Goal: Information Seeking & Learning: Find specific fact

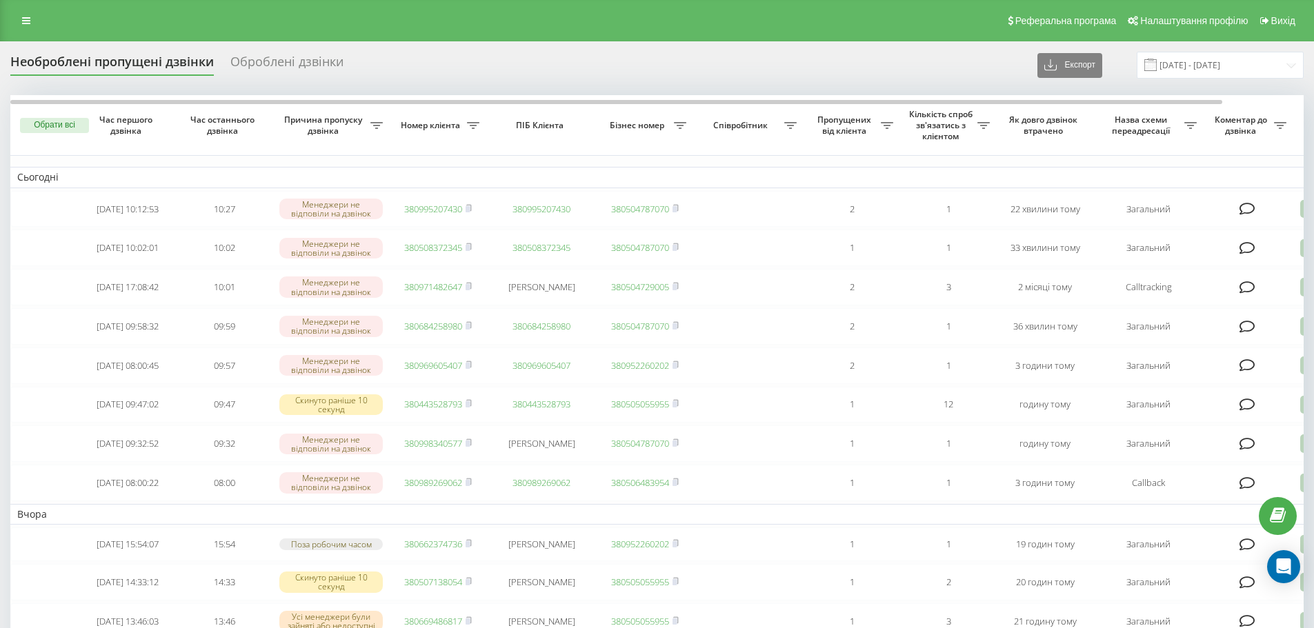
click at [0, 18] on div "Реферальна програма Налаштування профілю Вихід" at bounding box center [657, 20] width 1314 height 41
click at [25, 21] on icon at bounding box center [26, 21] width 8 height 10
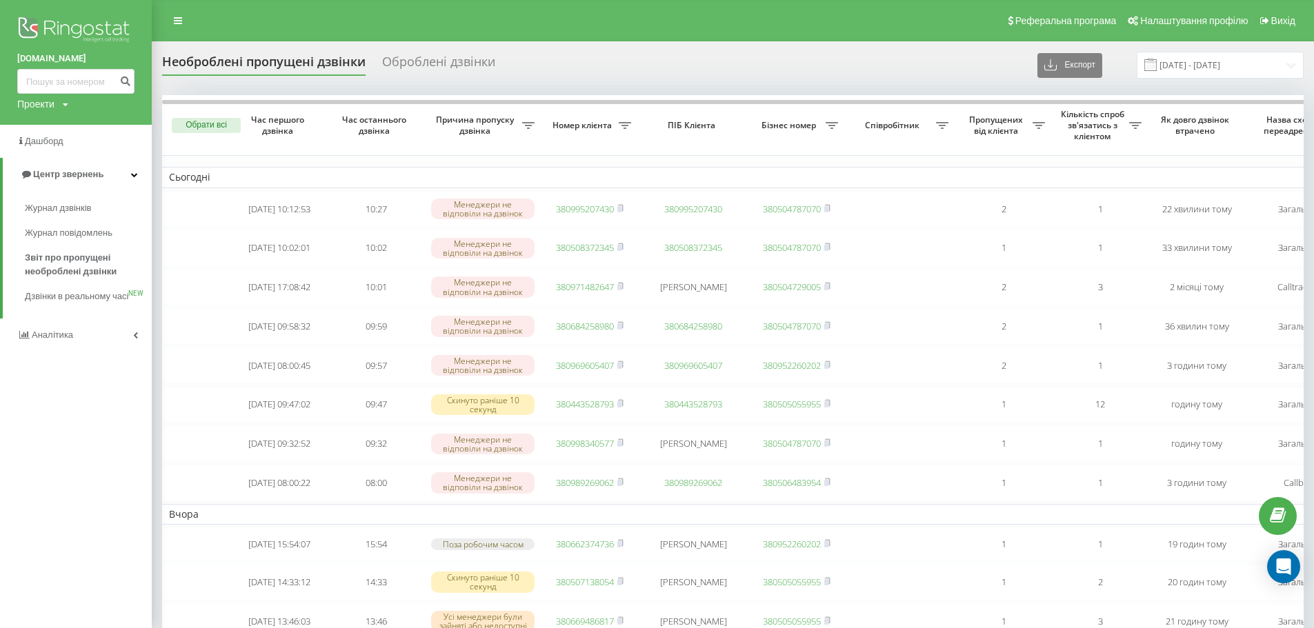
click at [67, 102] on icon at bounding box center [66, 105] width 6 height 8
click at [67, 89] on input at bounding box center [75, 81] width 117 height 25
paste input "099)623-43-56"
click at [48, 85] on input "099)623-43-56" at bounding box center [75, 81] width 117 height 25
click at [46, 86] on input "099)623-43-56" at bounding box center [75, 81] width 117 height 25
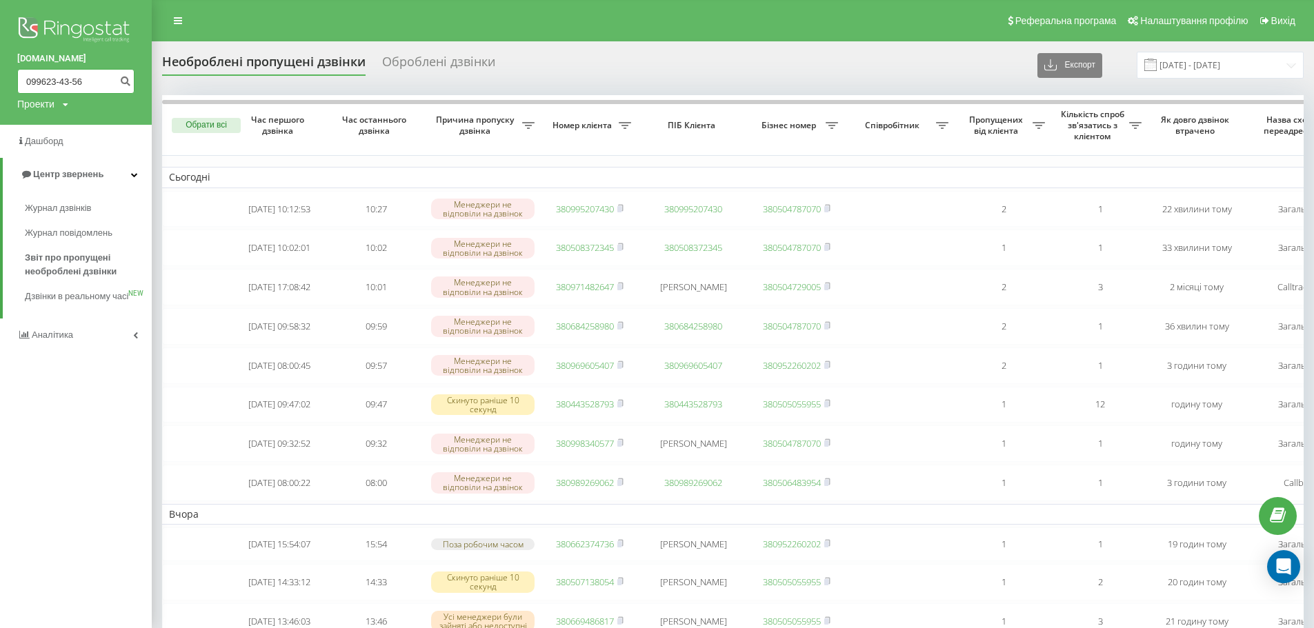
click at [61, 83] on input "099623-43-56" at bounding box center [75, 81] width 117 height 25
click at [69, 82] on input "09962343-56" at bounding box center [75, 81] width 117 height 25
type input "0996234356"
click at [121, 83] on icon "submit" at bounding box center [125, 79] width 12 height 8
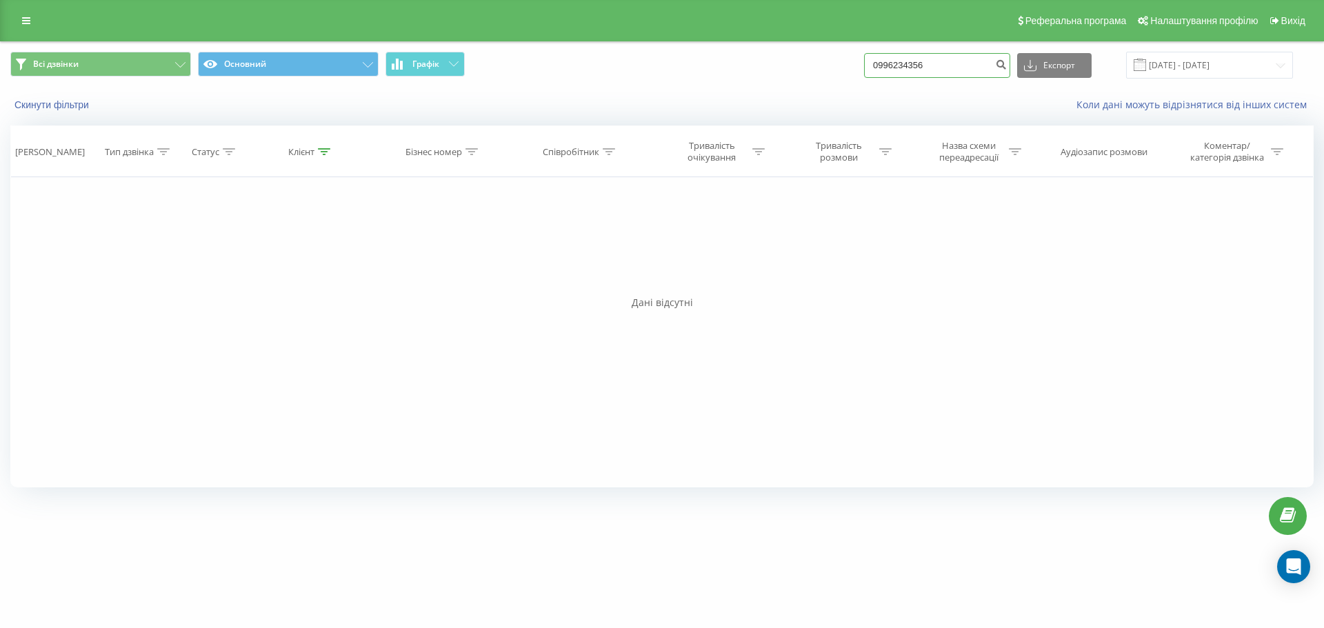
drag, startPoint x: 978, startPoint y: 67, endPoint x: 677, endPoint y: 46, distance: 301.4
click at [677, 46] on div "Всі дзвінки Основний Графік 0996234356 Експорт .csv .xls .xlsx 22.06.2025 - 22.…" at bounding box center [662, 65] width 1323 height 46
paste input "050)875-67-77"
click at [906, 69] on input "050)875-67-77" at bounding box center [937, 65] width 146 height 25
click at [921, 68] on input "050875-67-77" at bounding box center [937, 65] width 146 height 25
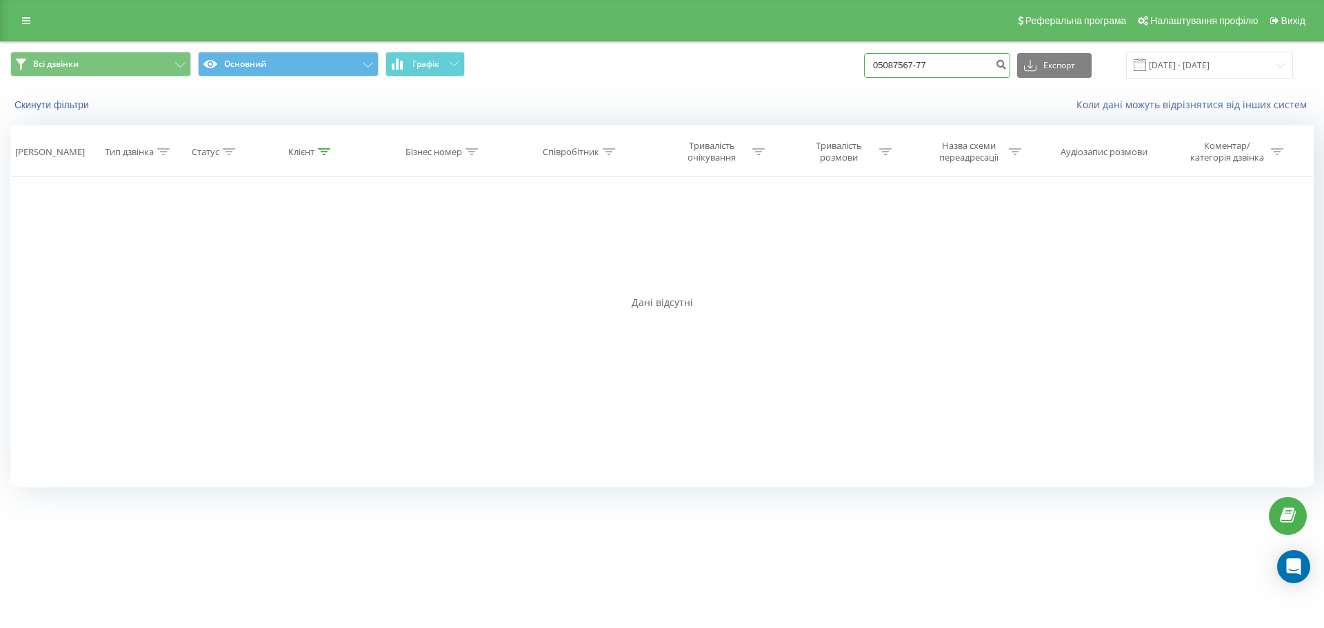
click at [930, 68] on input "05087567-77" at bounding box center [937, 65] width 146 height 25
type input "0508756777"
click at [1007, 63] on icon "submit" at bounding box center [1001, 63] width 12 height 8
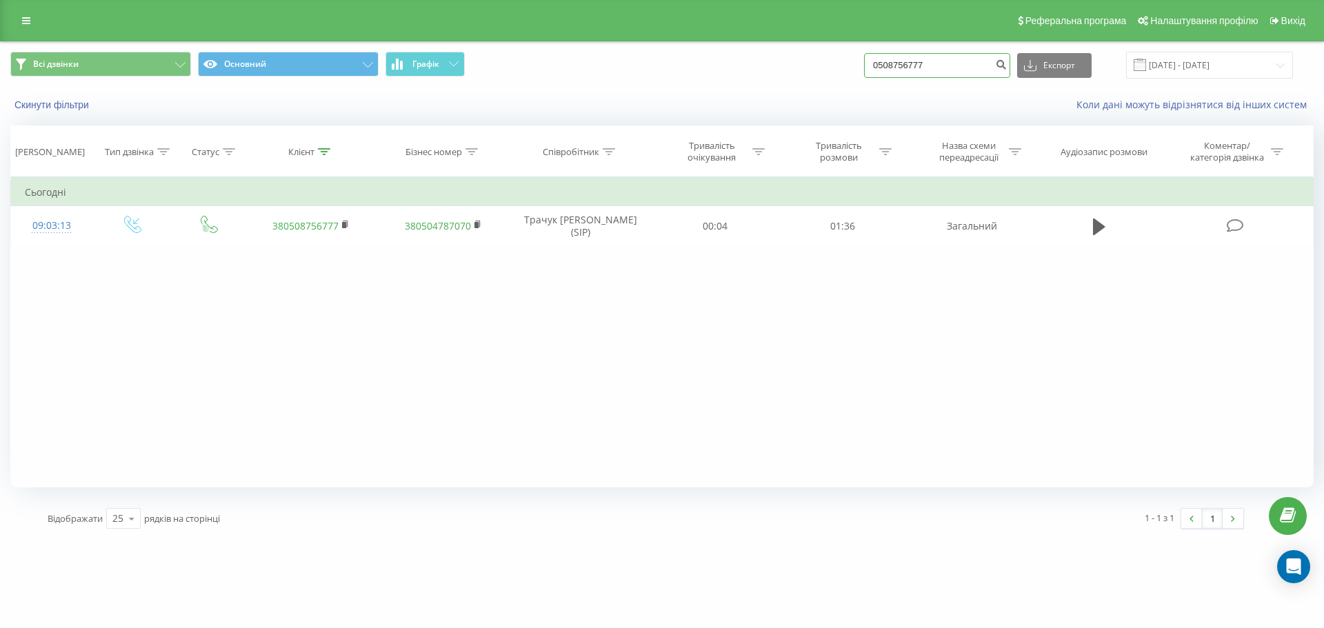
drag, startPoint x: 952, startPoint y: 61, endPoint x: 883, endPoint y: 68, distance: 69.2
click at [883, 68] on input "0508756777" at bounding box center [937, 65] width 146 height 25
drag, startPoint x: 28, startPoint y: 19, endPoint x: 119, endPoint y: 128, distance: 142.1
click at [28, 19] on icon at bounding box center [26, 21] width 8 height 10
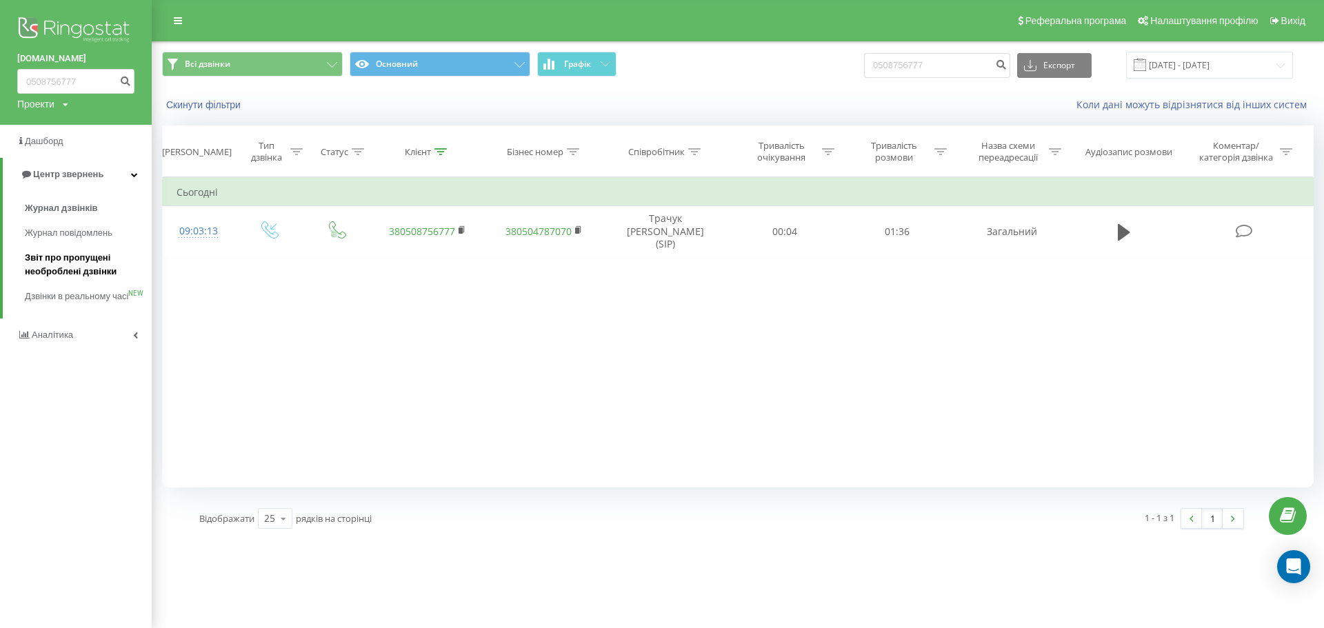
click at [78, 265] on span "Звіт про пропущені необроблені дзвінки" at bounding box center [85, 265] width 120 height 28
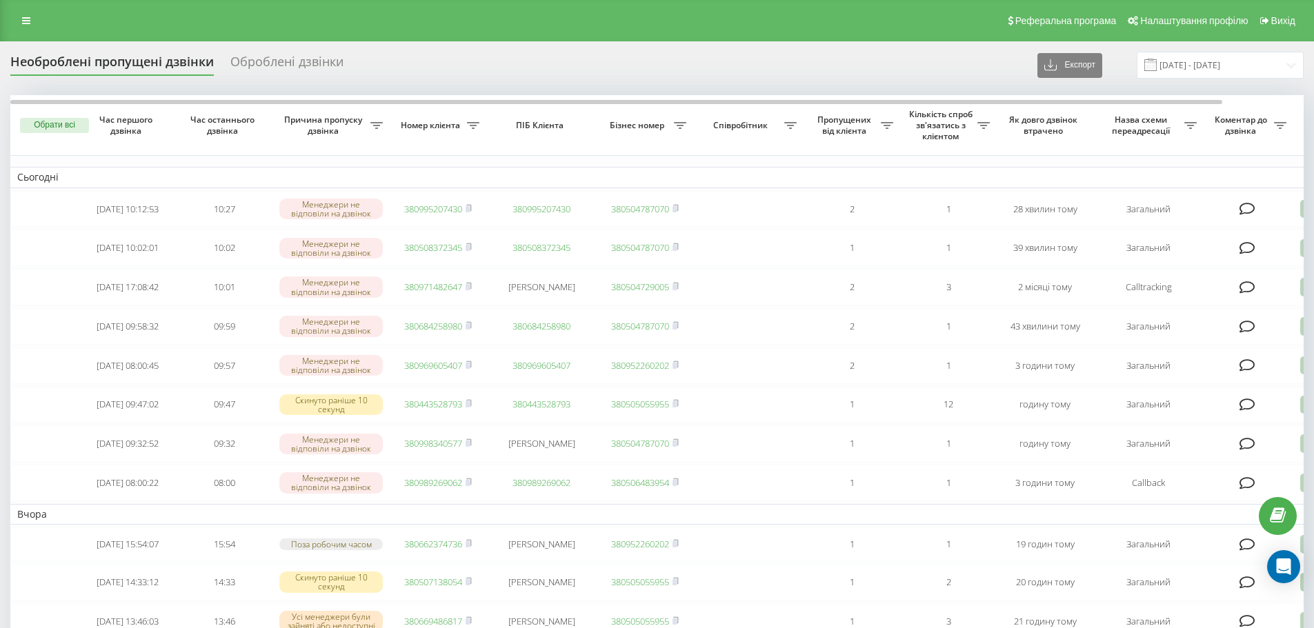
click at [652, 58] on div "Необроблені пропущені дзвінки Оброблені дзвінки Експорт .csv .xlsx 22.08.2025 -…" at bounding box center [656, 65] width 1293 height 27
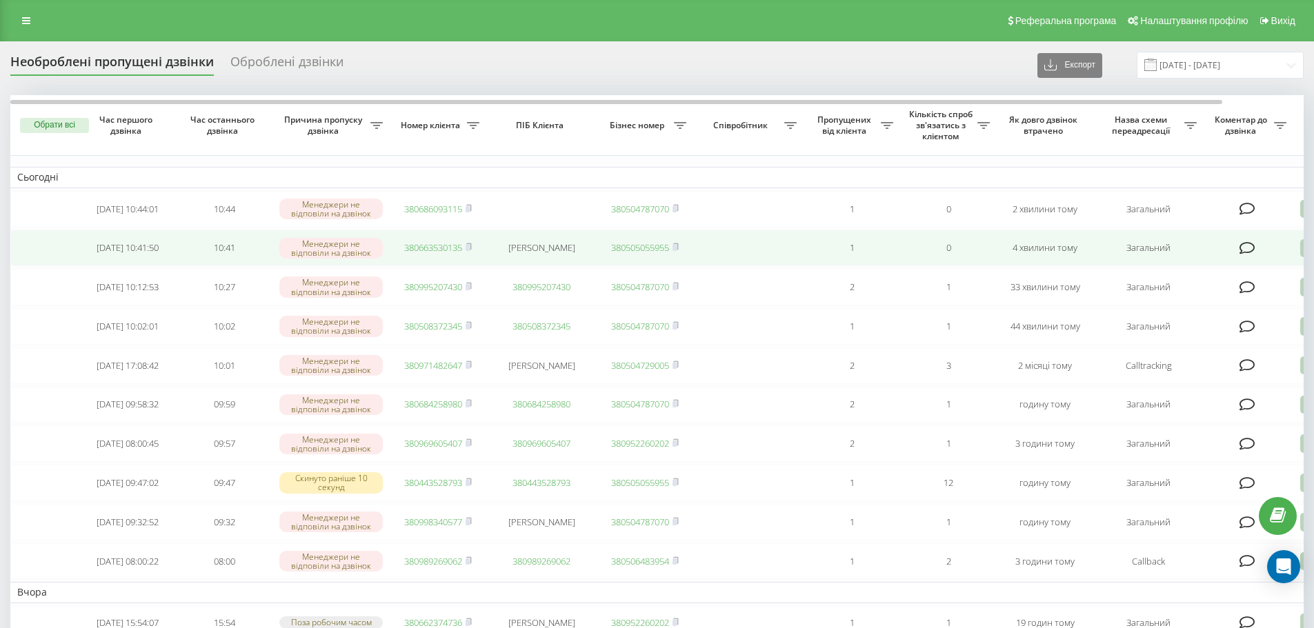
click at [443, 254] on link "380663530135" at bounding box center [433, 247] width 58 height 12
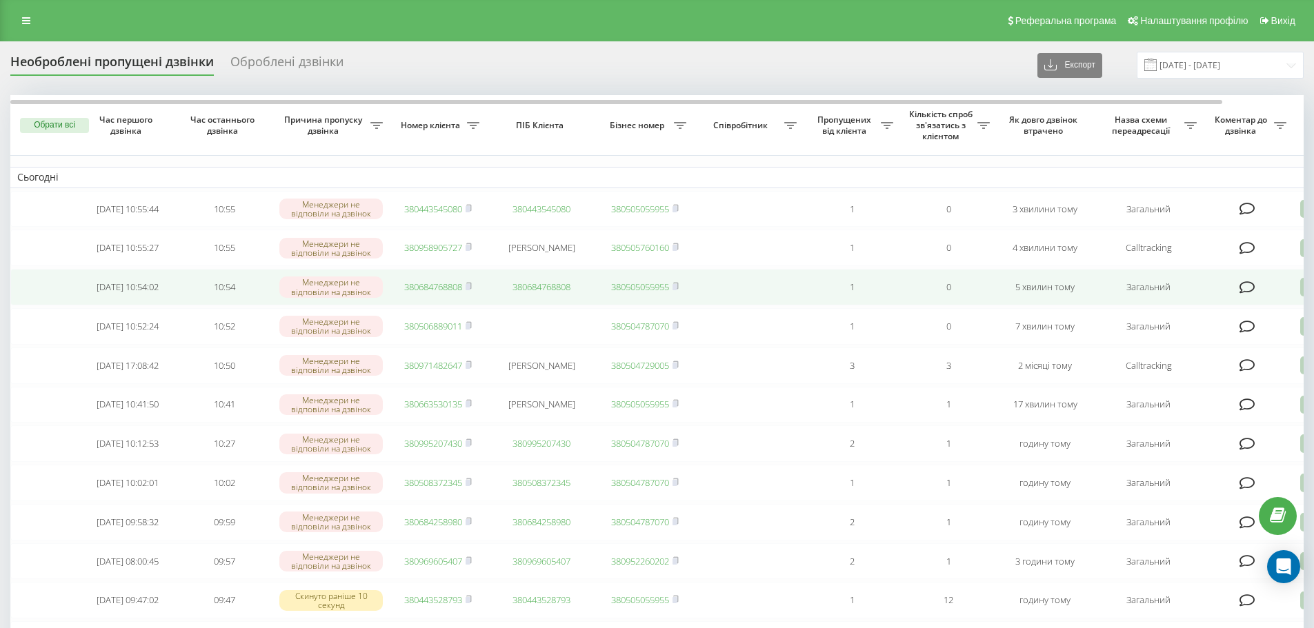
click at [436, 293] on link "380684768808" at bounding box center [433, 287] width 58 height 12
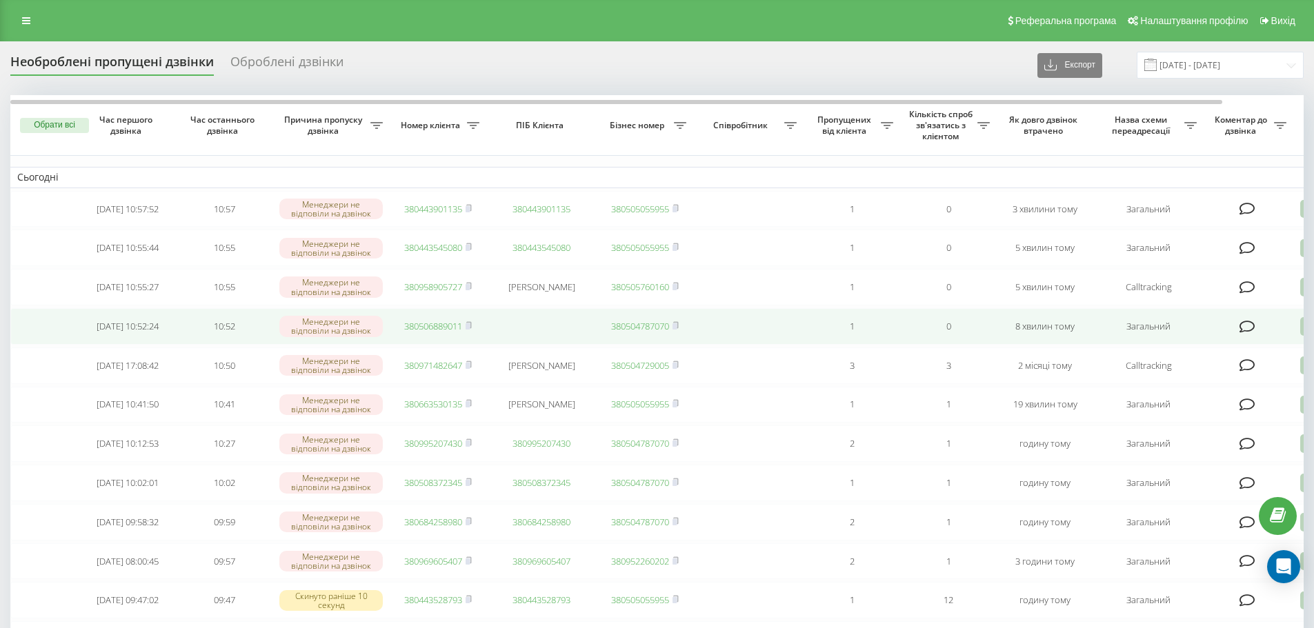
click at [422, 330] on link "380506889011" at bounding box center [433, 326] width 58 height 12
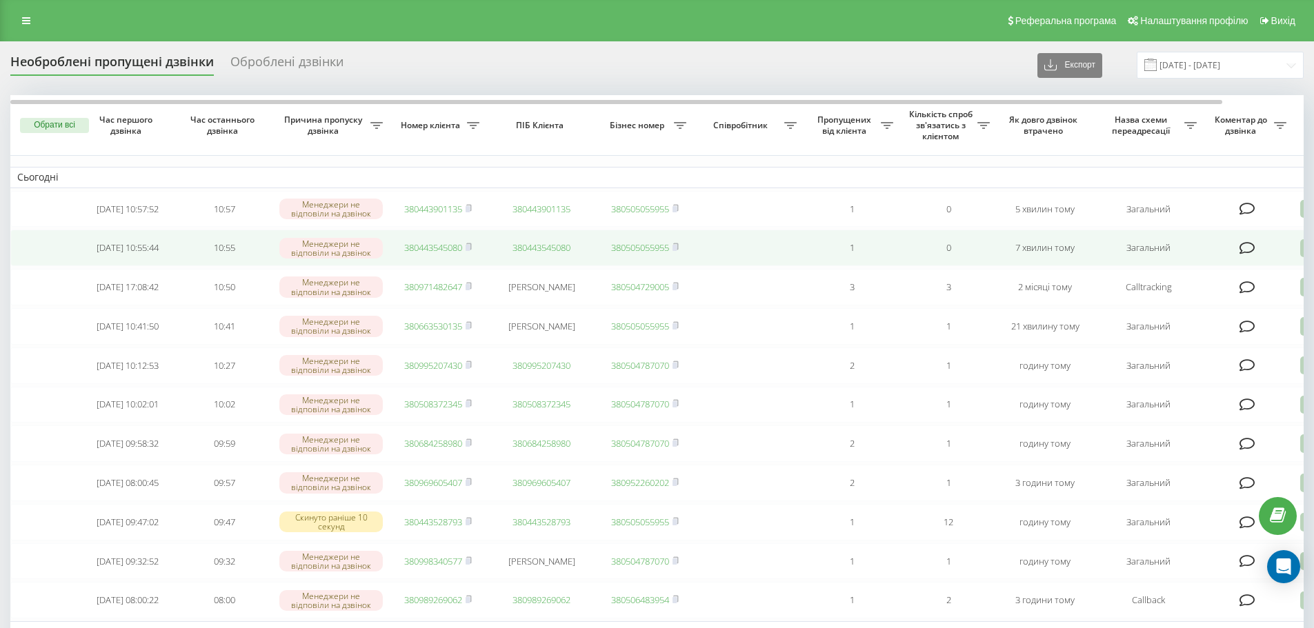
click at [429, 250] on link "380443545080" at bounding box center [433, 247] width 58 height 12
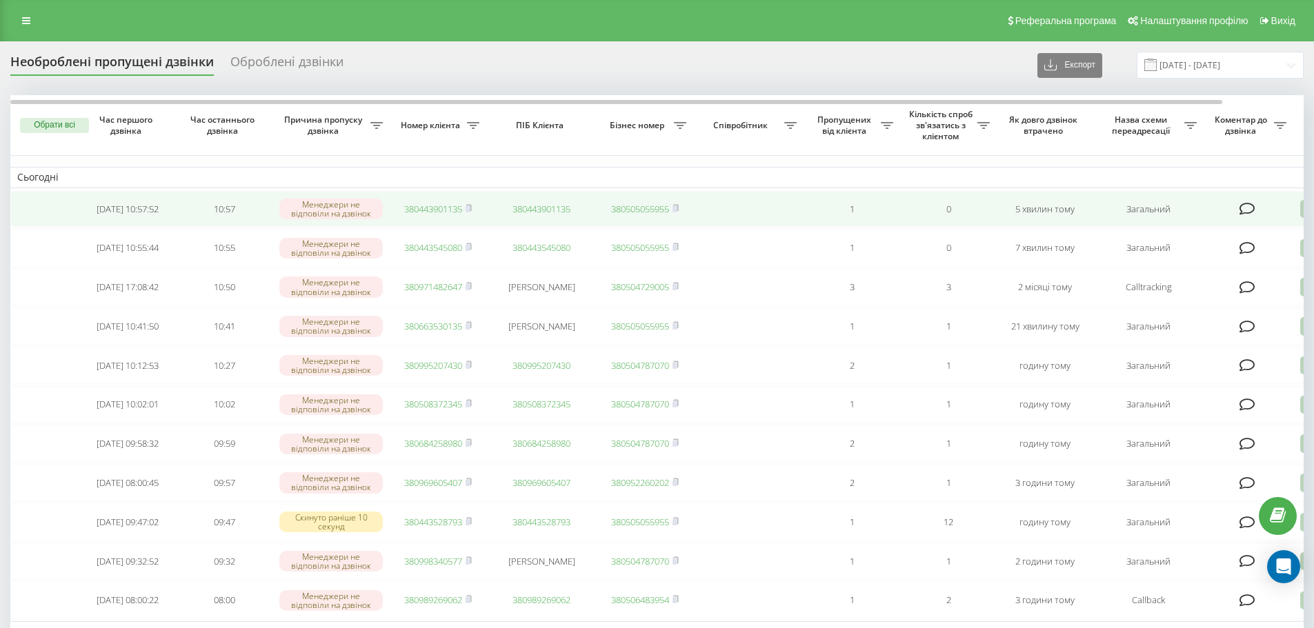
click at [435, 209] on link "380443901135" at bounding box center [433, 209] width 58 height 12
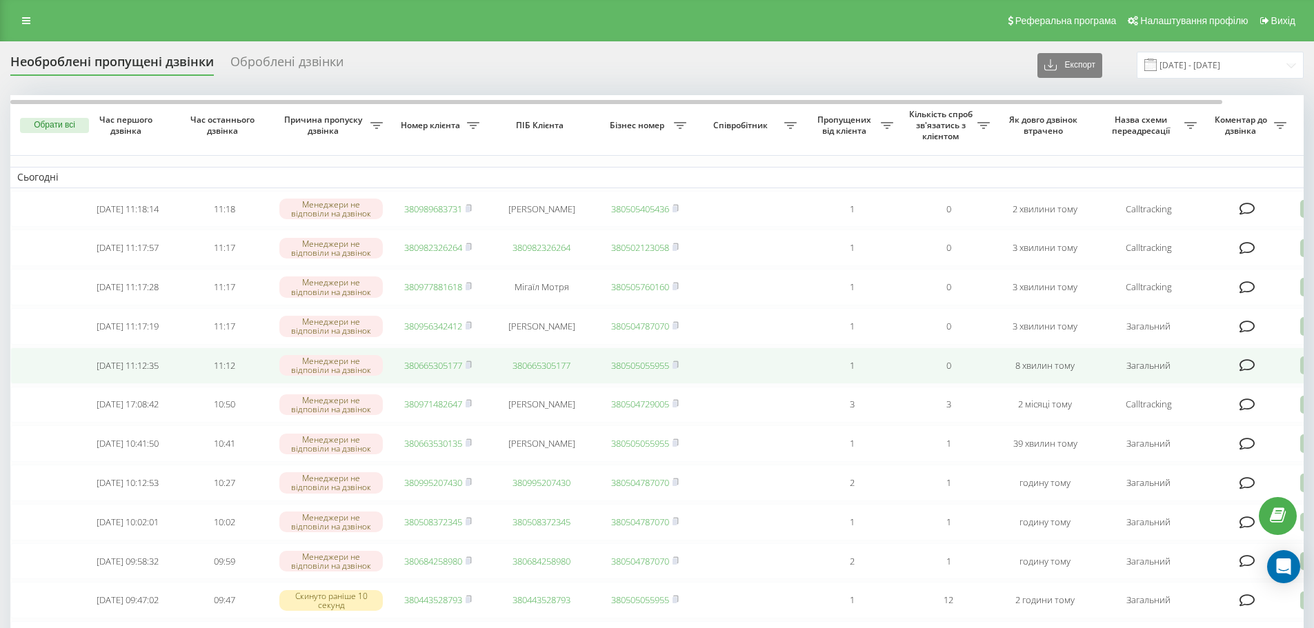
click at [435, 372] on link "380665305177" at bounding box center [433, 365] width 58 height 12
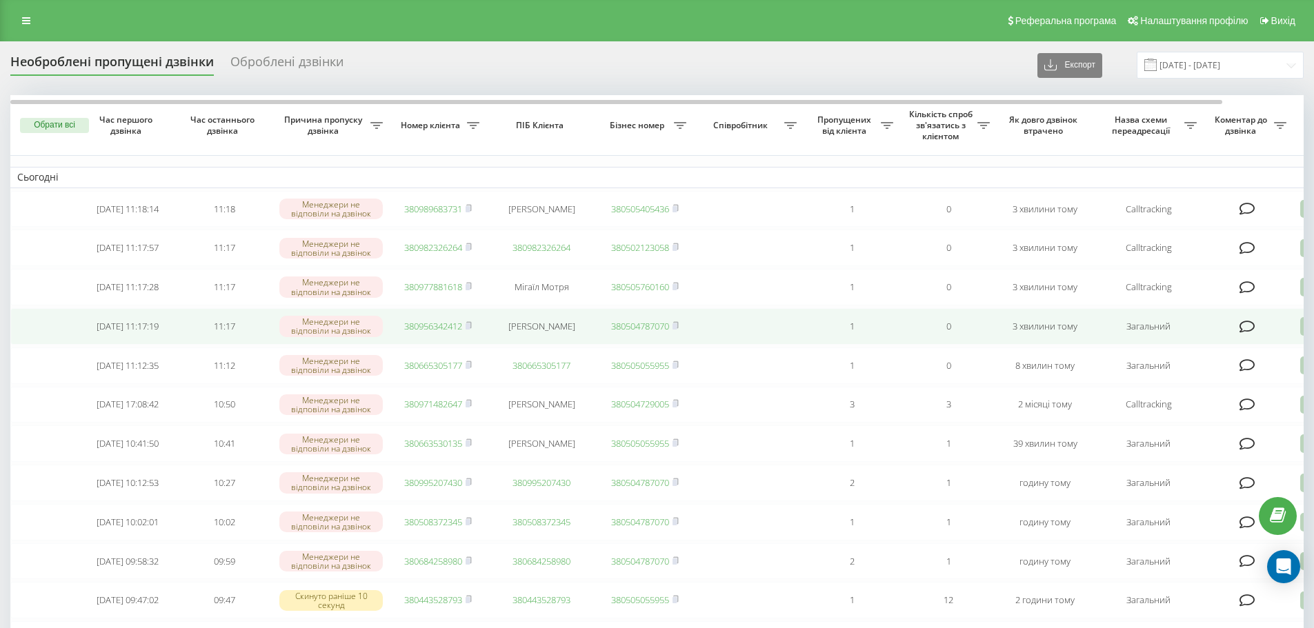
click at [447, 332] on link "380956342412" at bounding box center [433, 326] width 58 height 12
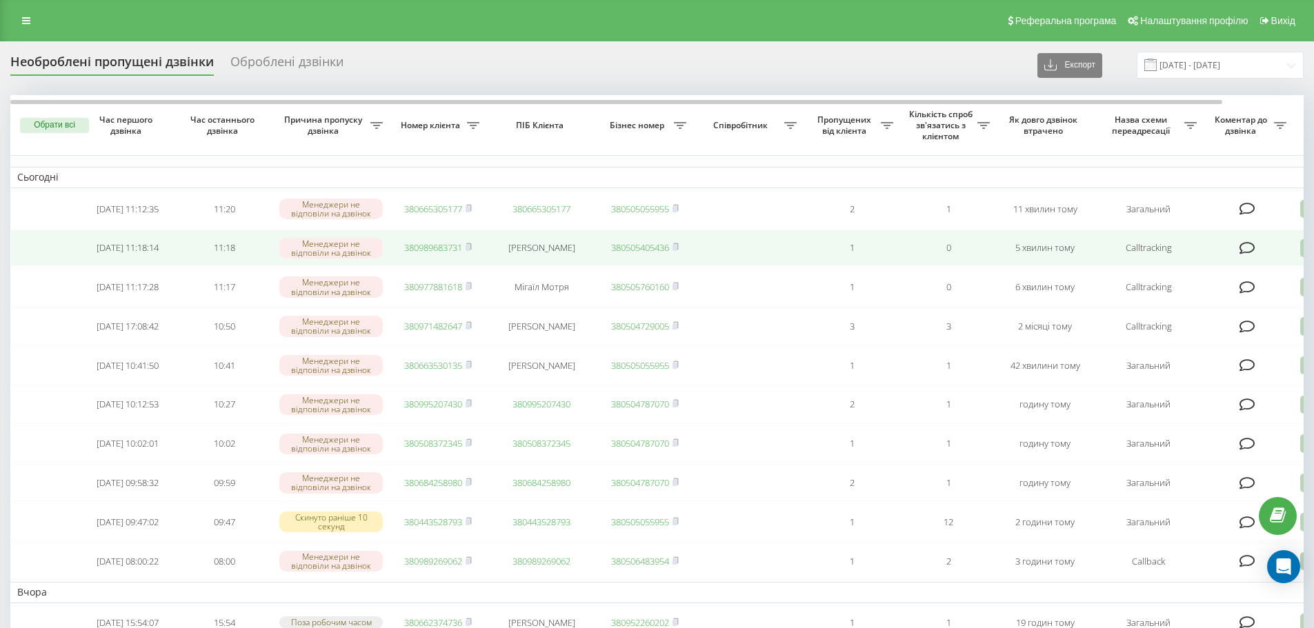
click at [437, 254] on link "380989683731" at bounding box center [433, 247] width 58 height 12
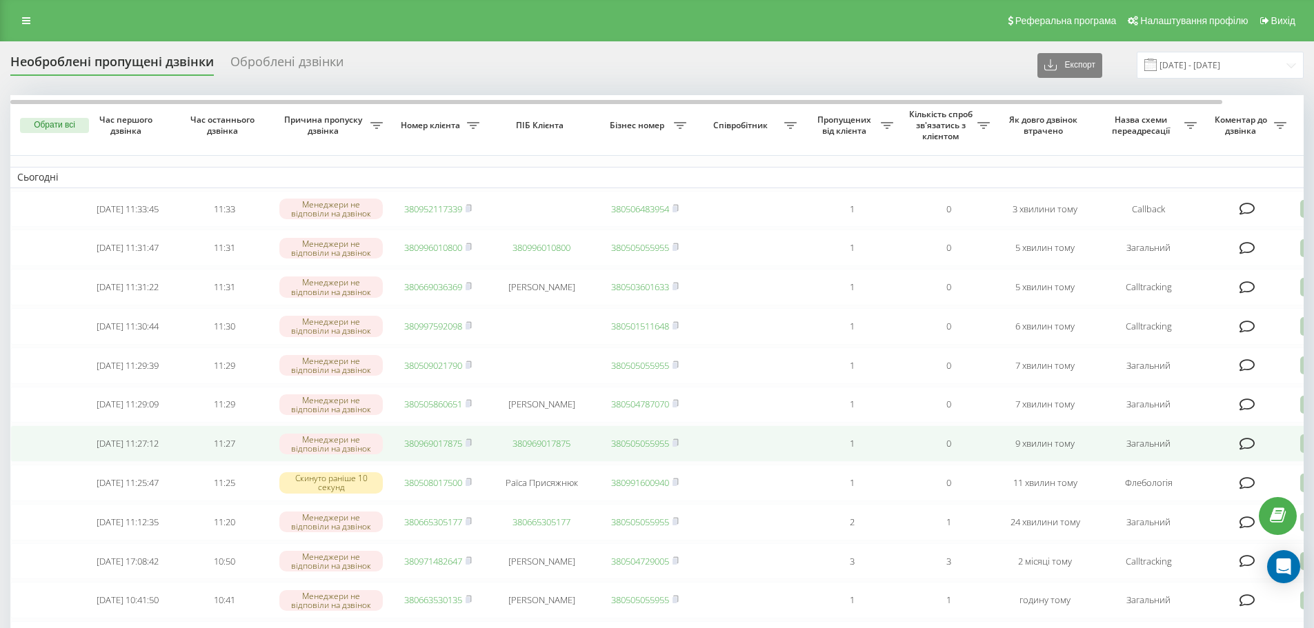
scroll to position [69, 0]
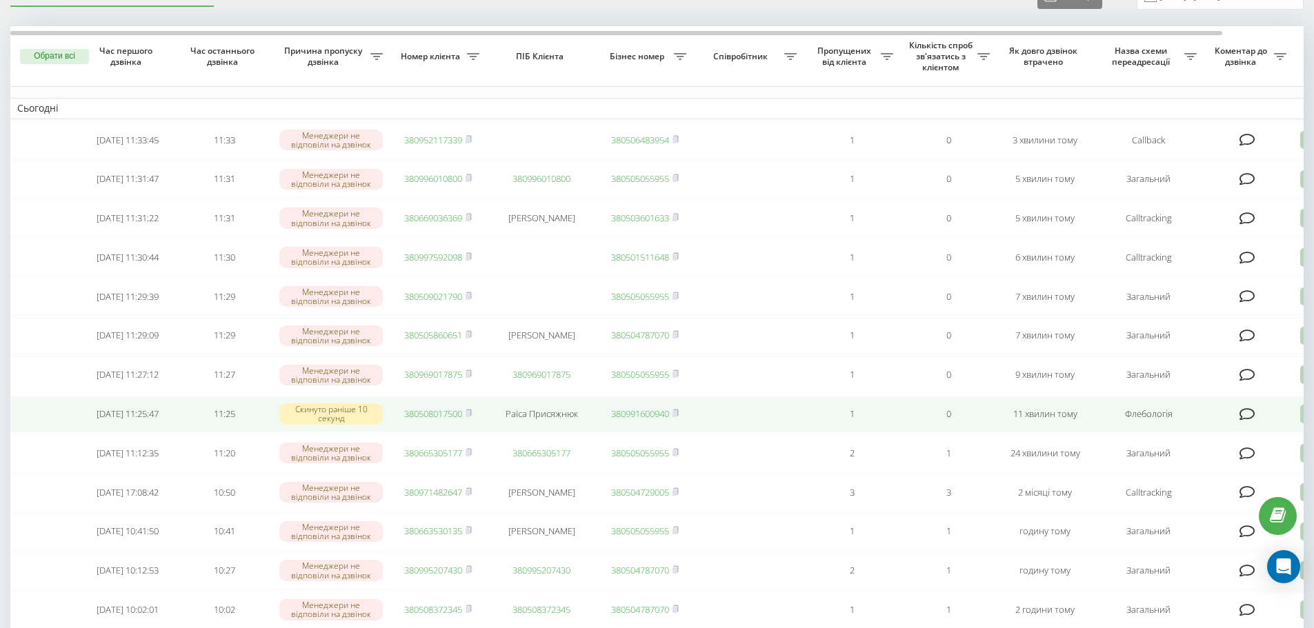
click at [432, 420] on link "380508017500" at bounding box center [433, 414] width 58 height 12
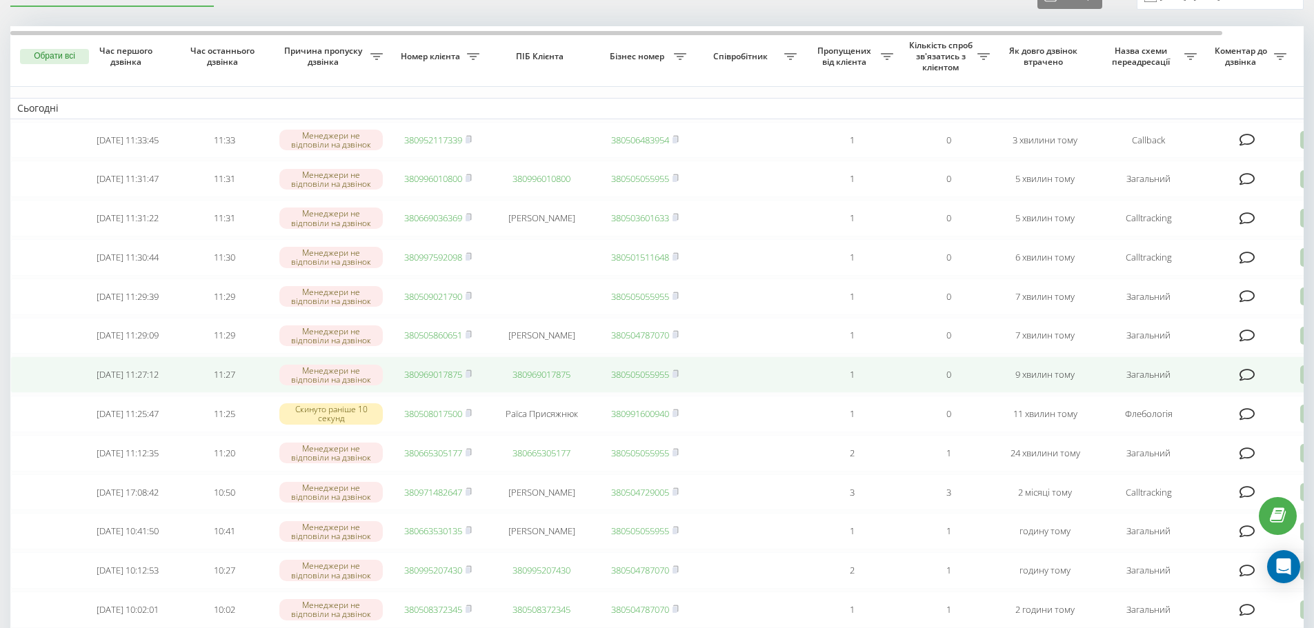
click at [447, 381] on link "380969017875" at bounding box center [433, 374] width 58 height 12
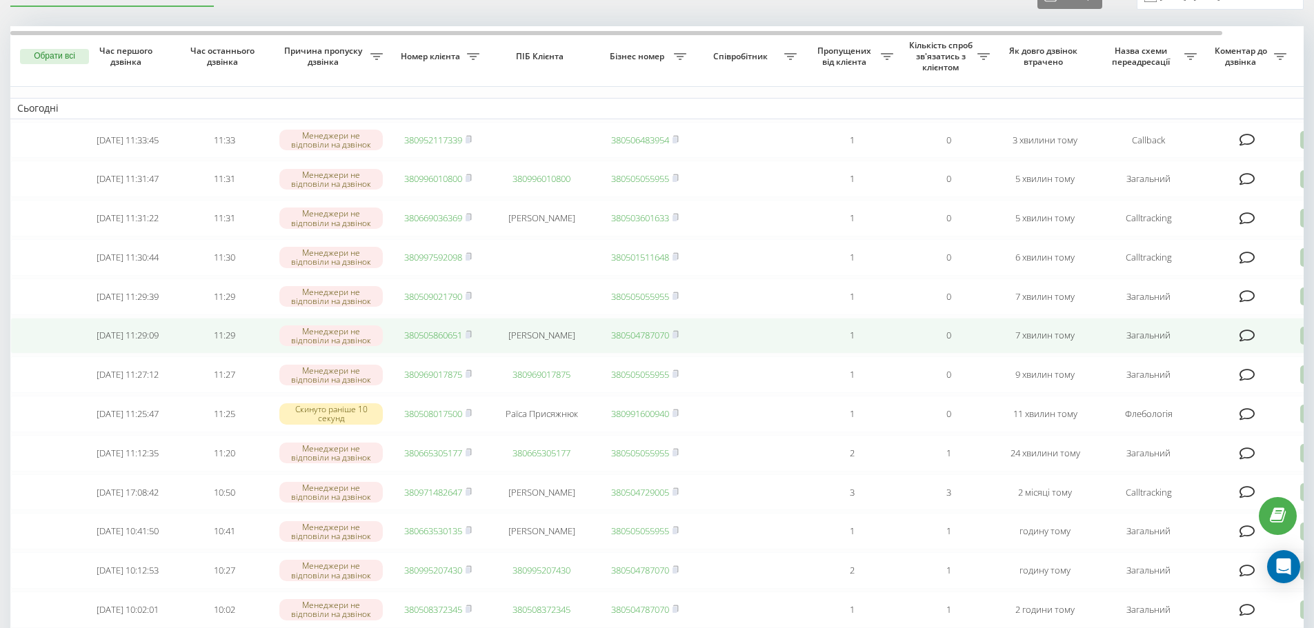
click at [423, 341] on link "380505860651" at bounding box center [433, 335] width 58 height 12
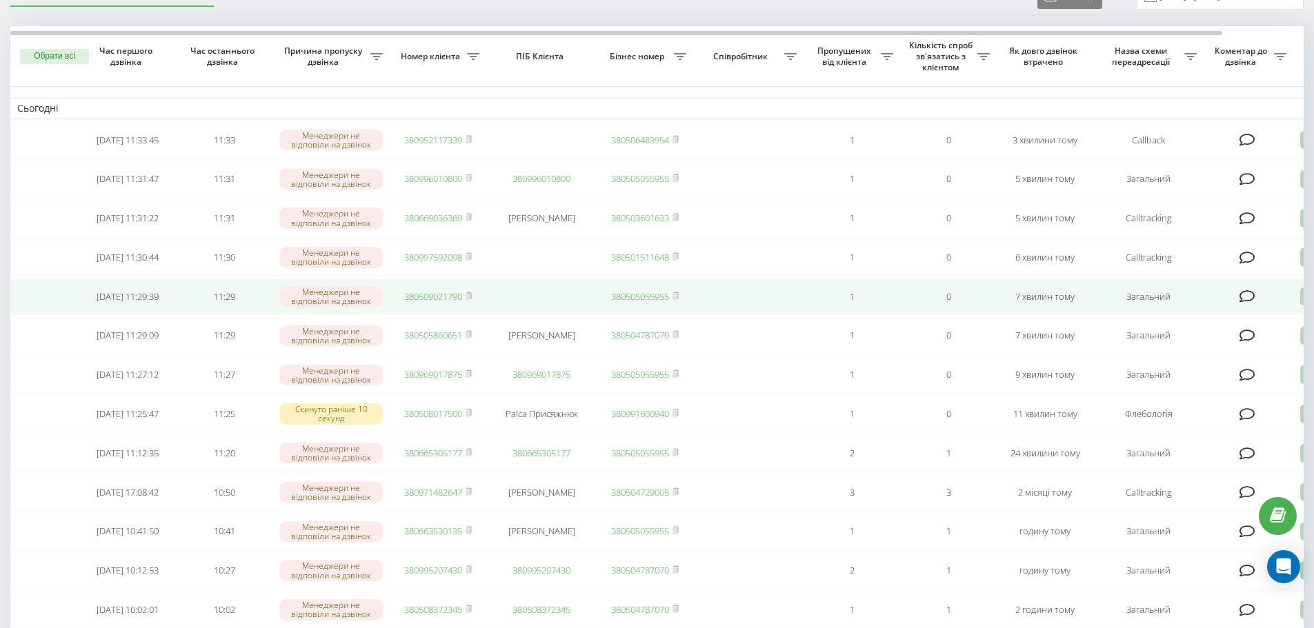
click at [418, 302] on link "380509021790" at bounding box center [433, 296] width 58 height 12
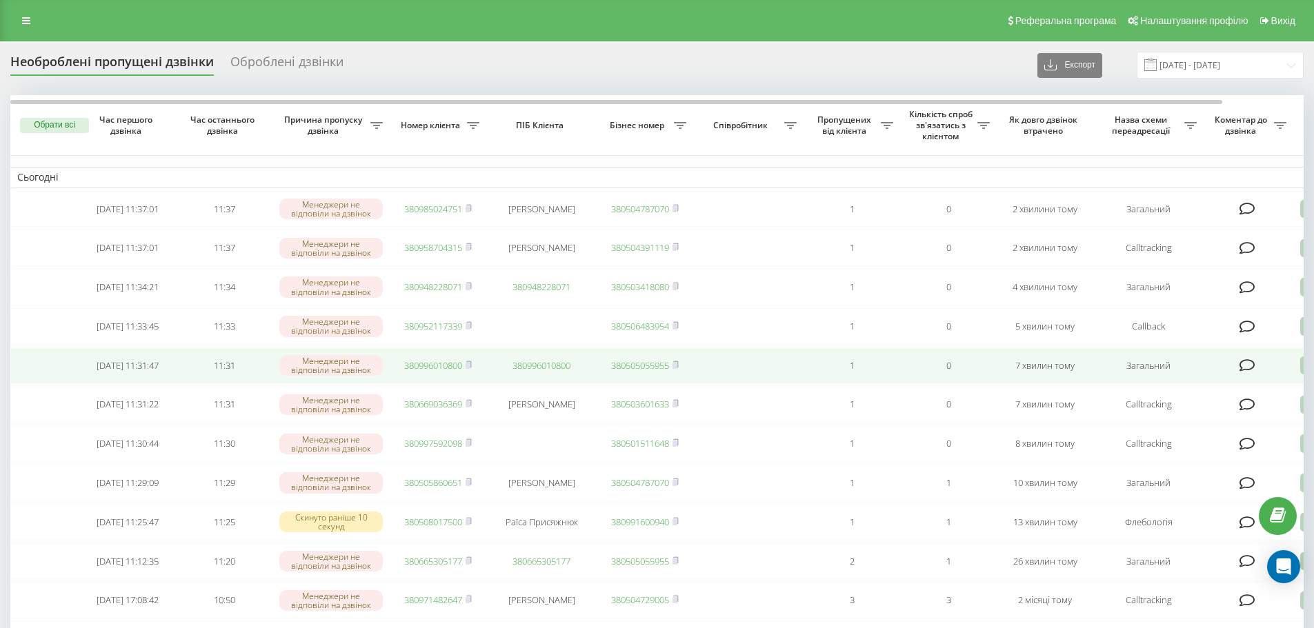
click at [441, 372] on link "380996010800" at bounding box center [433, 365] width 58 height 12
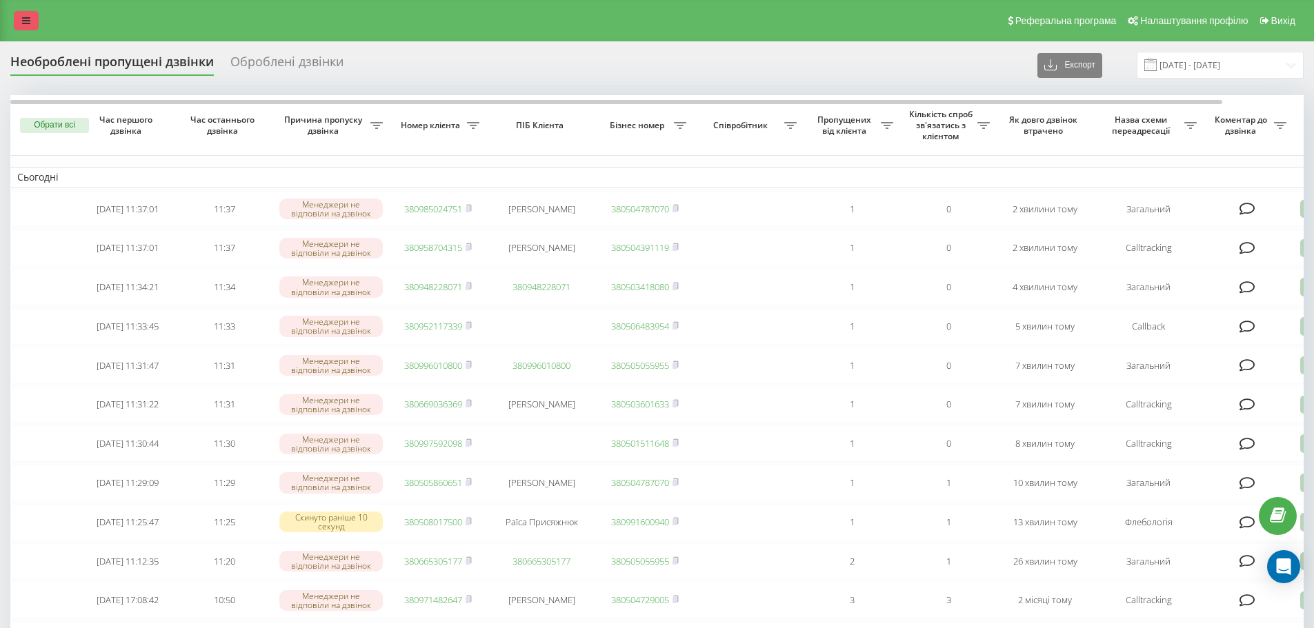
click at [30, 21] on link at bounding box center [26, 20] width 25 height 19
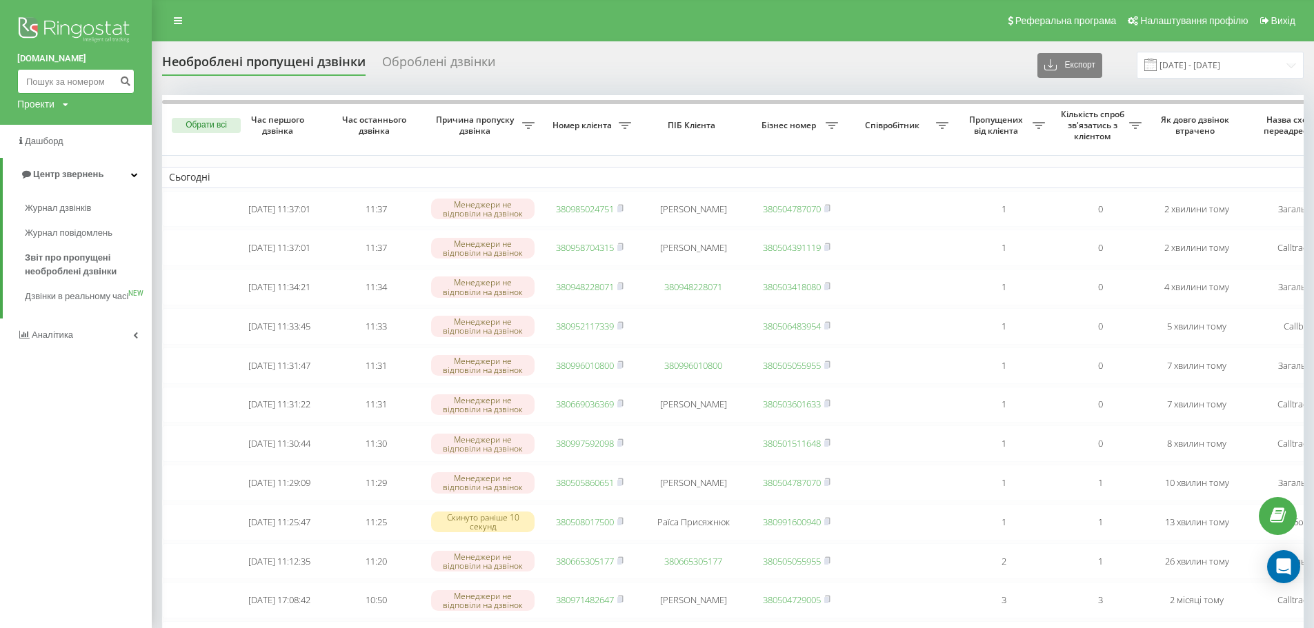
click at [77, 79] on input at bounding box center [75, 81] width 117 height 25
paste input "380996010800"
drag, startPoint x: 34, startPoint y: 83, endPoint x: 12, endPoint y: 86, distance: 22.9
click at [12, 86] on div "bazismed.com 380996010800 Проекти bazismed.com" at bounding box center [76, 62] width 152 height 125
type input "0996010800"
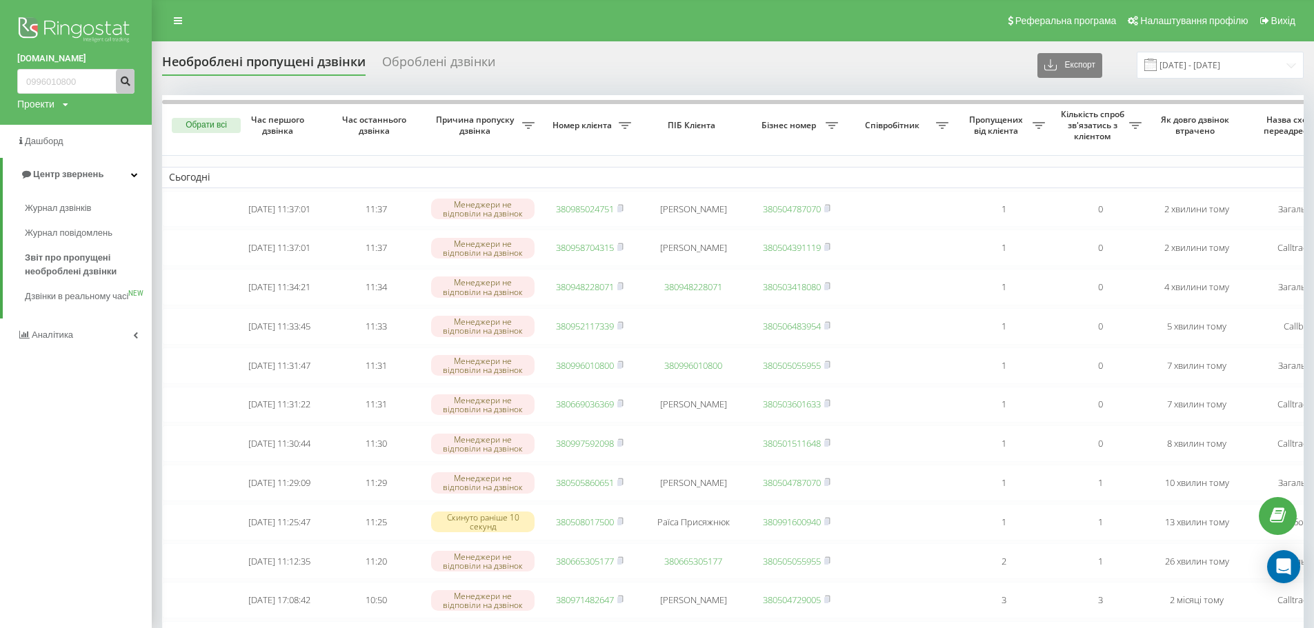
click at [124, 77] on icon "submit" at bounding box center [125, 79] width 12 height 8
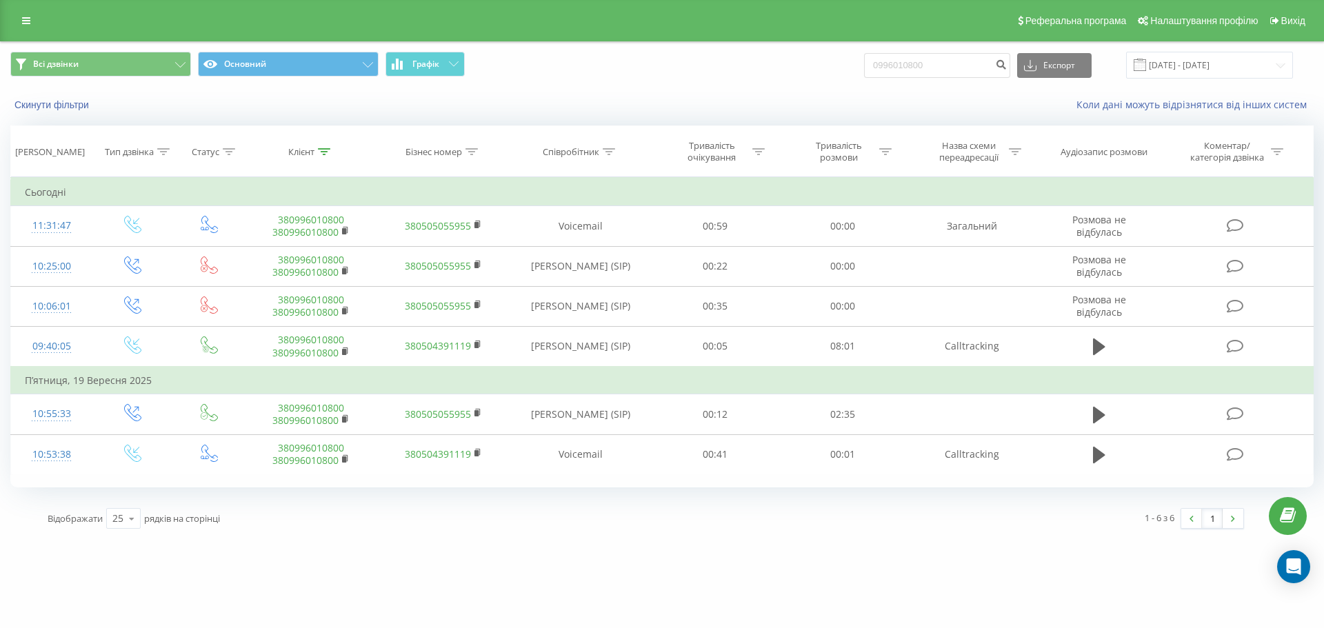
click at [726, 560] on div "[DOMAIN_NAME] 0996010800 Проекти [DOMAIN_NAME] Дашборд Центр звернень Журнал дз…" at bounding box center [662, 314] width 1324 height 628
click at [19, 15] on link at bounding box center [26, 20] width 25 height 19
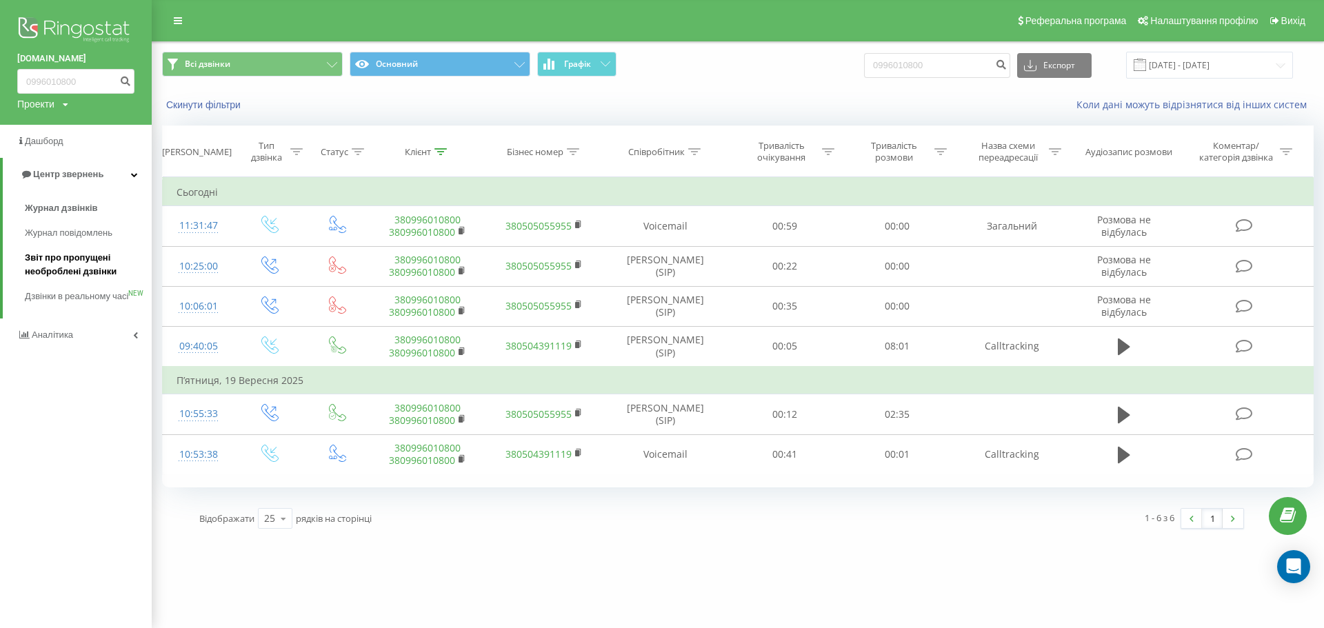
click at [86, 278] on span "Звіт про пропущені необроблені дзвінки" at bounding box center [85, 265] width 120 height 28
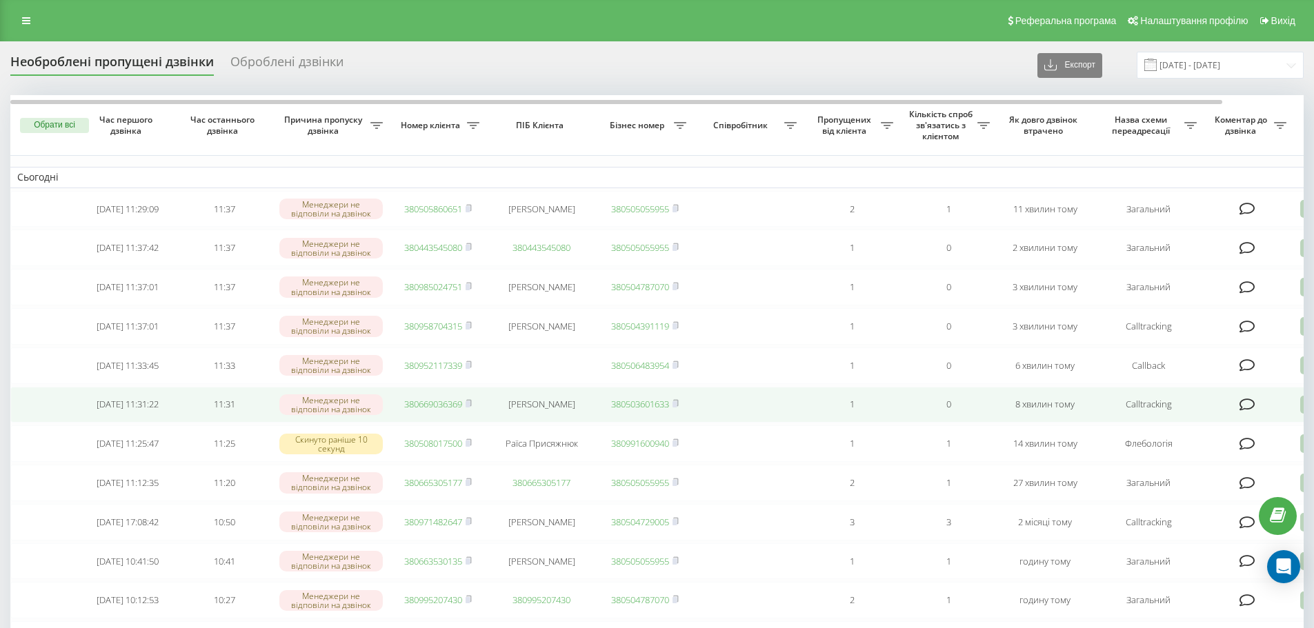
click at [435, 410] on link "380669036369" at bounding box center [433, 404] width 58 height 12
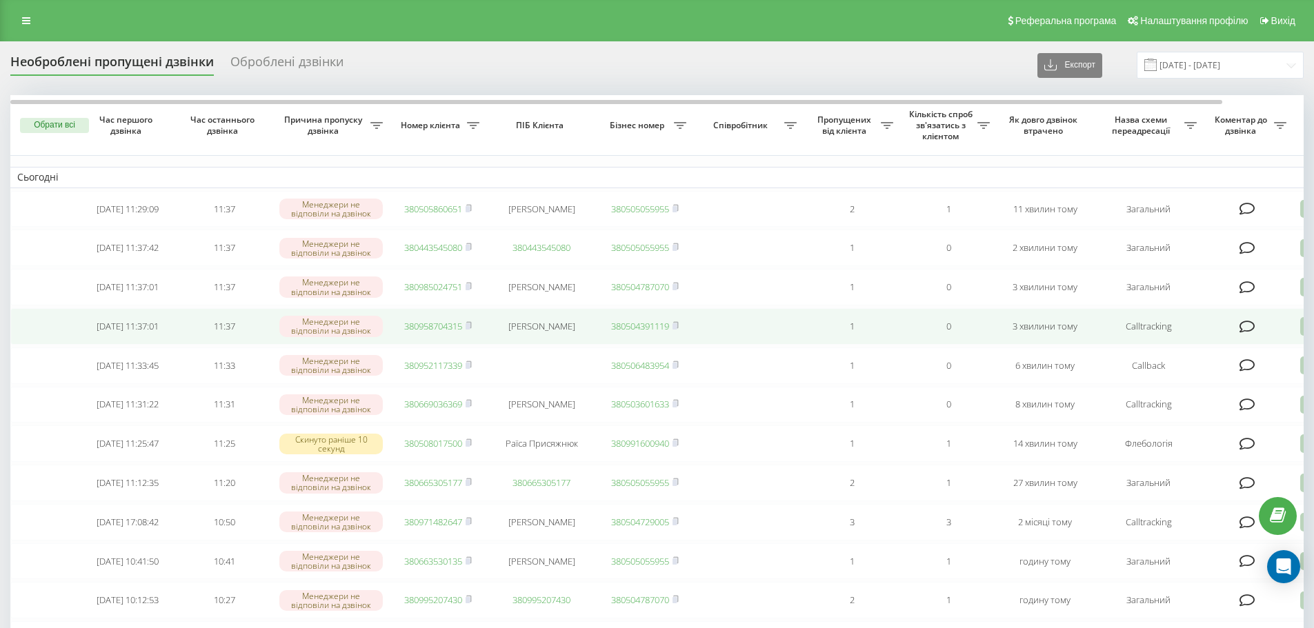
drag, startPoint x: 420, startPoint y: 336, endPoint x: 459, endPoint y: 354, distance: 43.2
click at [420, 332] on link "380958704315" at bounding box center [433, 326] width 58 height 12
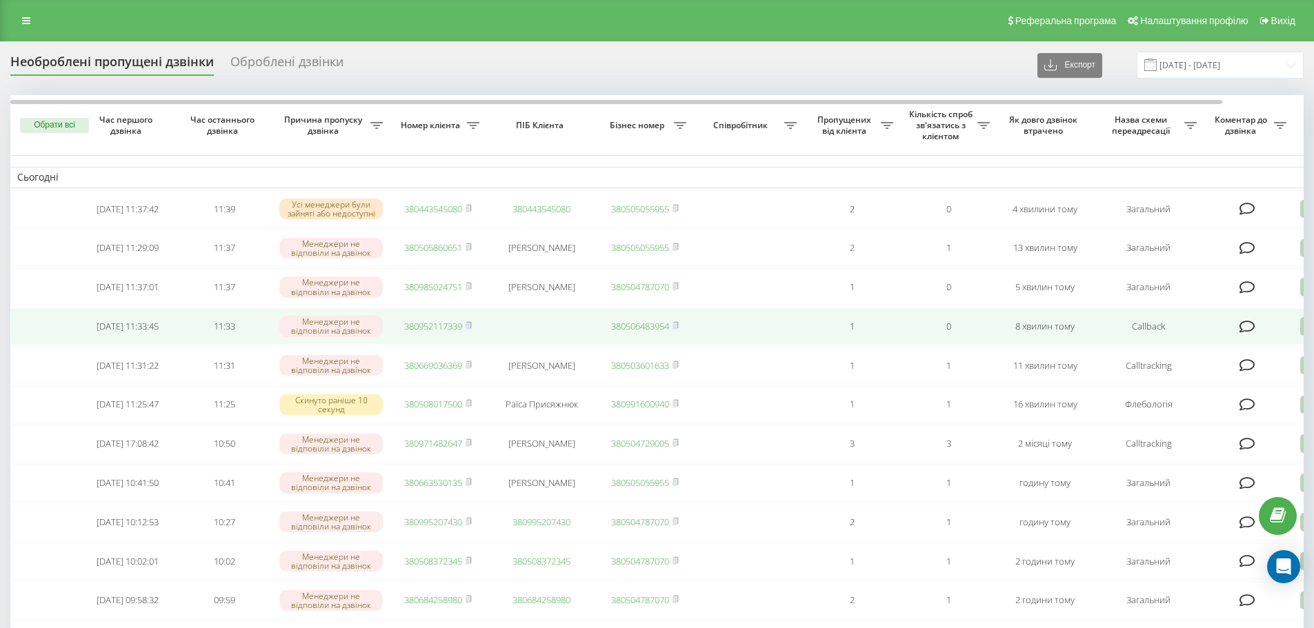
click at [419, 332] on link "380952117339" at bounding box center [433, 326] width 58 height 12
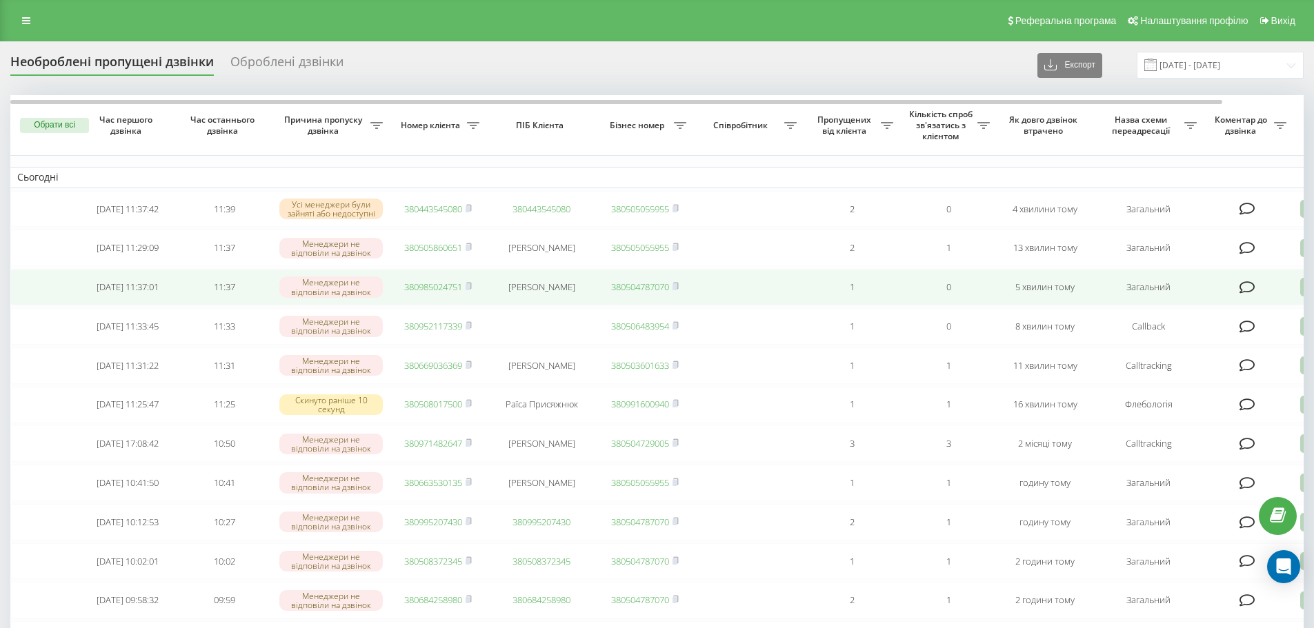
click at [437, 292] on link "380985024751" at bounding box center [433, 287] width 58 height 12
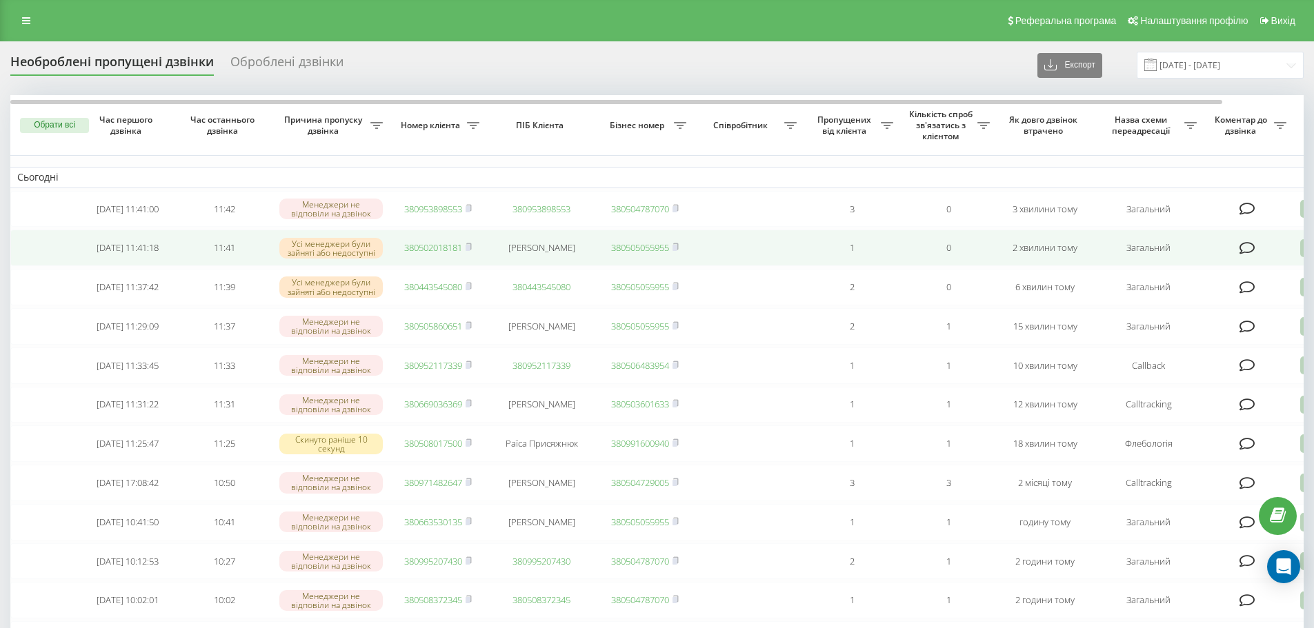
click at [428, 252] on link "380502018181" at bounding box center [433, 247] width 58 height 12
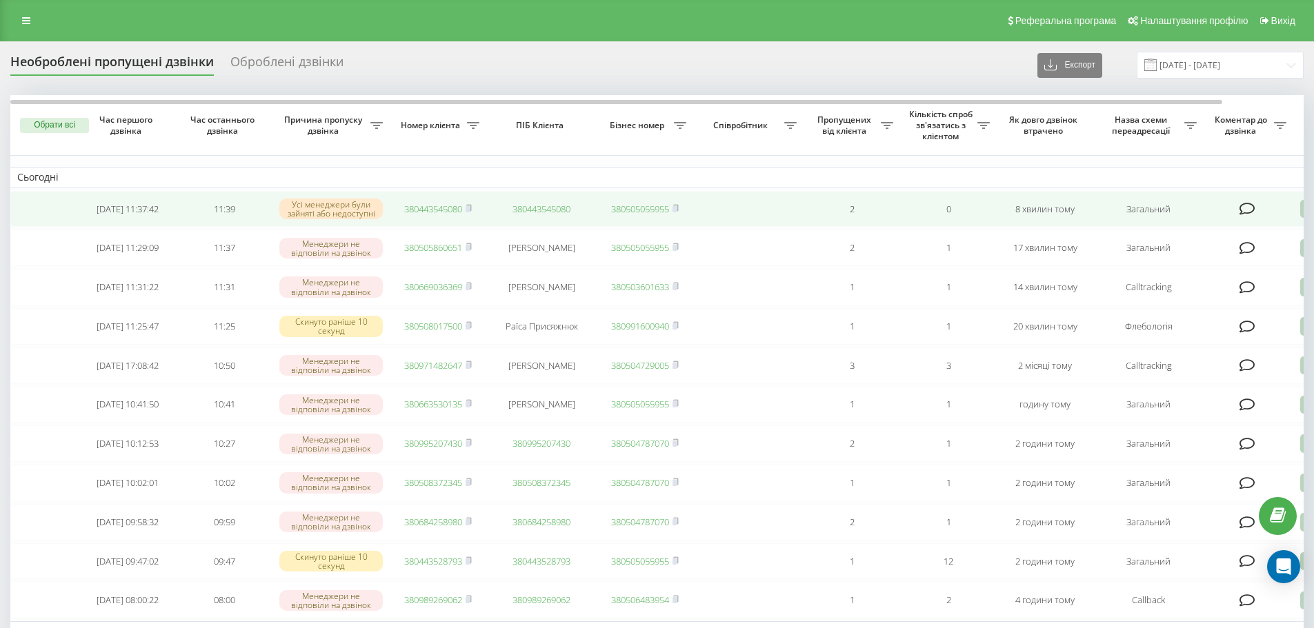
click at [421, 208] on link "380443545080" at bounding box center [433, 209] width 58 height 12
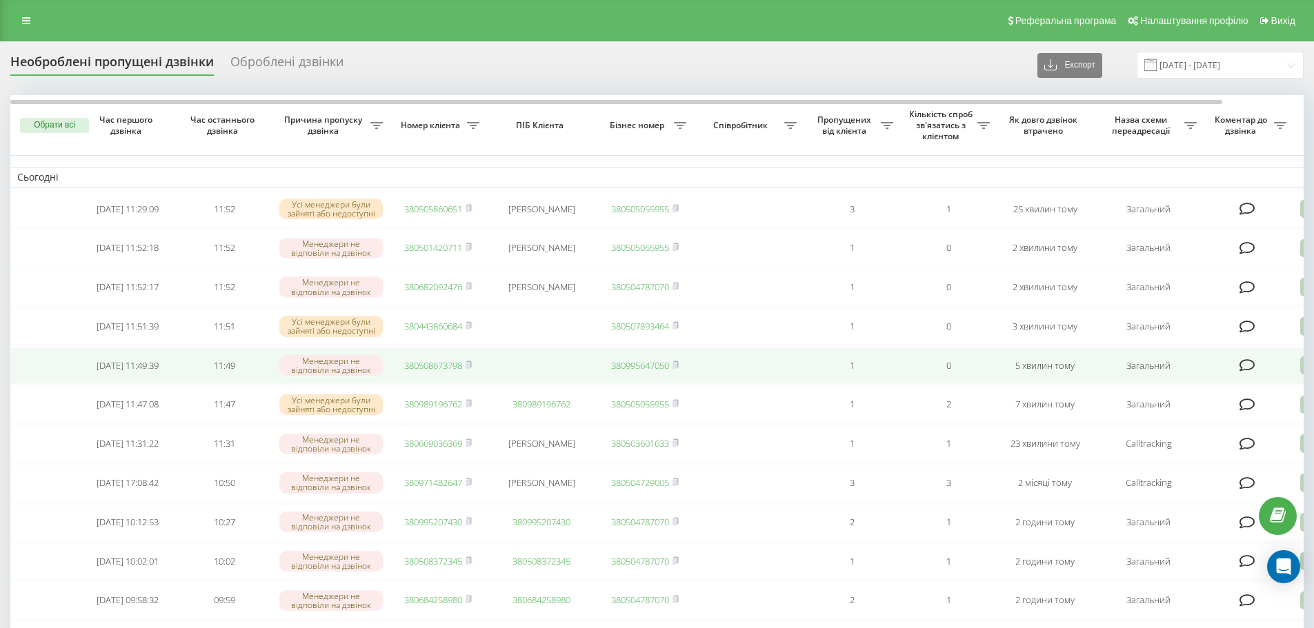
click at [419, 372] on link "380508673798" at bounding box center [433, 365] width 58 height 12
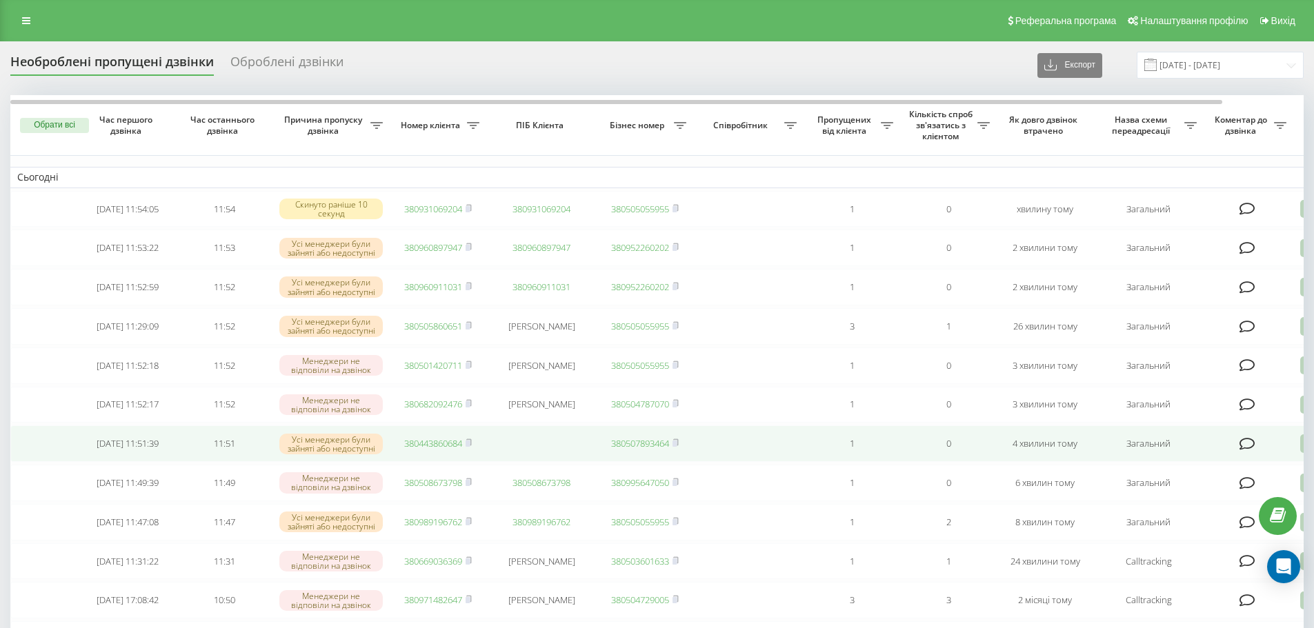
click at [441, 450] on link "380443860684" at bounding box center [433, 443] width 58 height 12
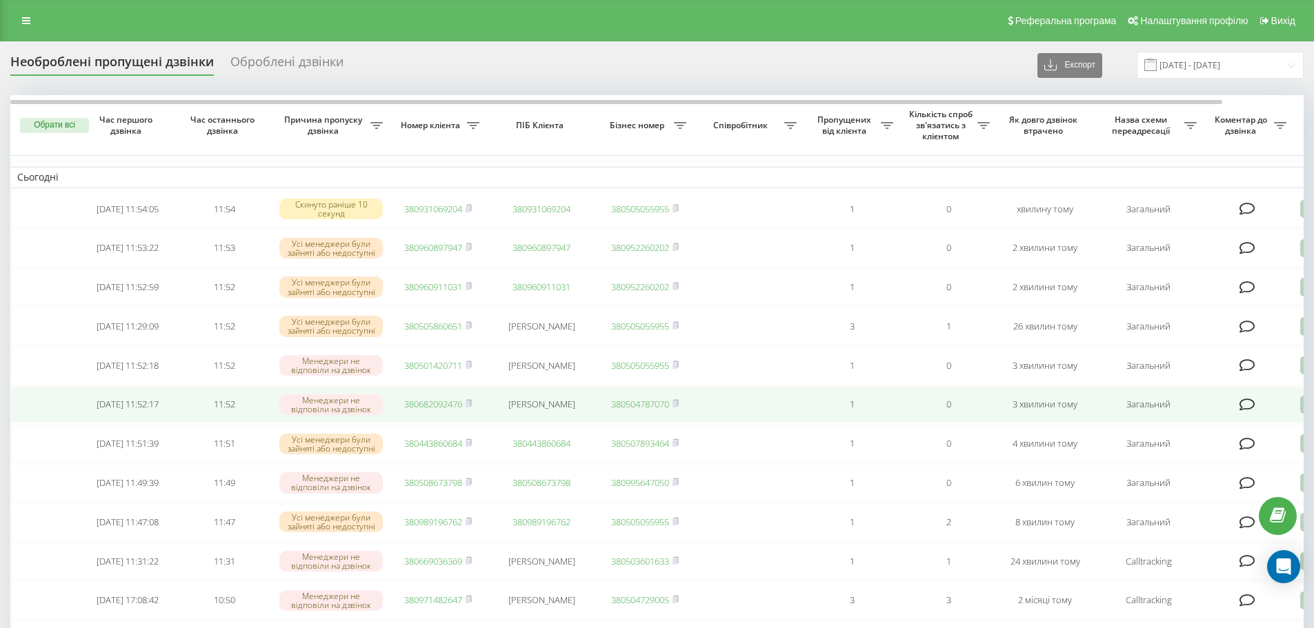
click at [430, 410] on link "380682092476" at bounding box center [433, 404] width 58 height 12
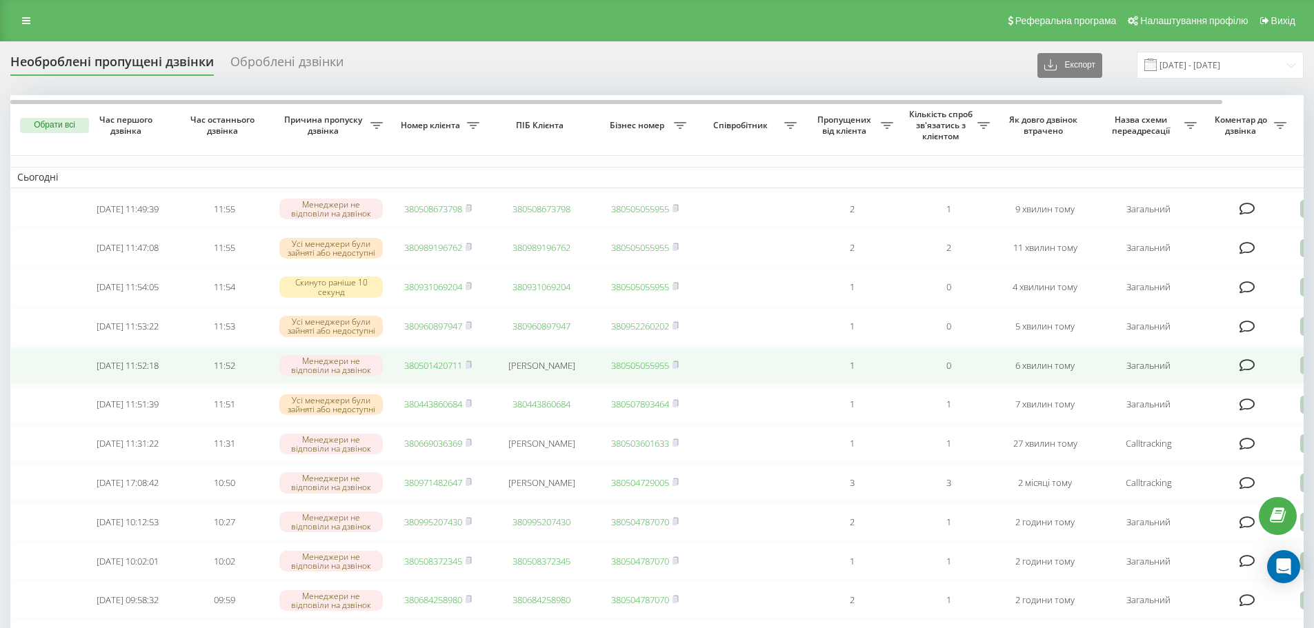
click at [446, 372] on link "380501420711" at bounding box center [433, 365] width 58 height 12
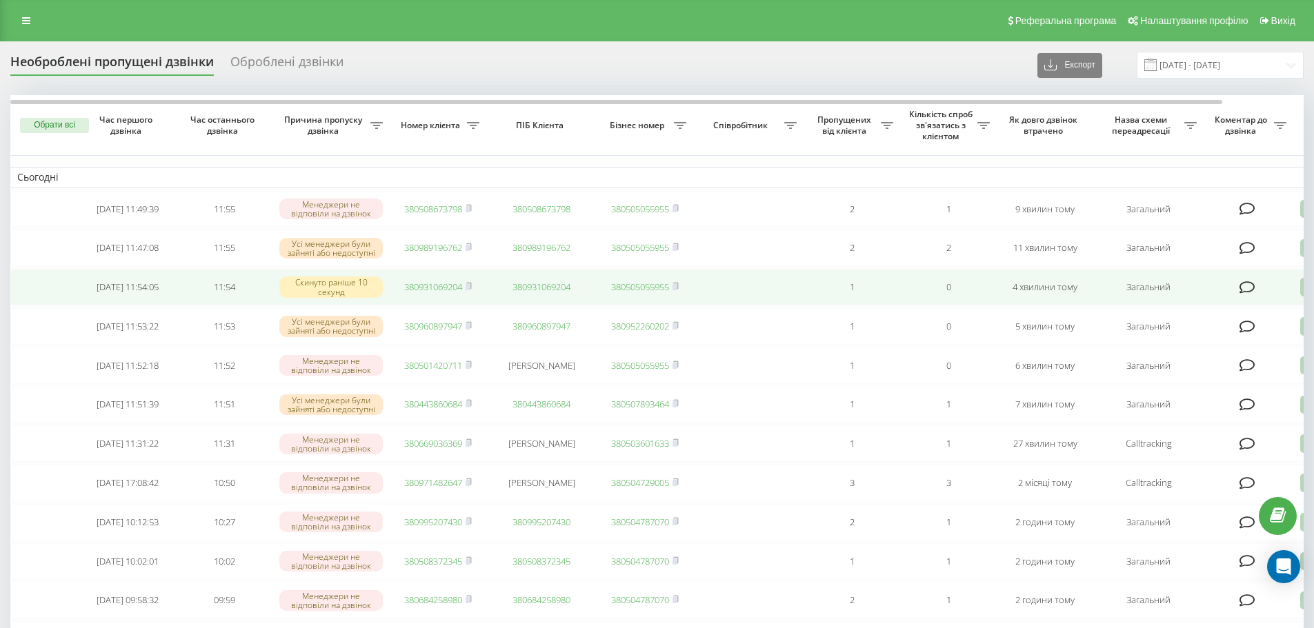
click at [421, 293] on link "380931069204" at bounding box center [433, 287] width 58 height 12
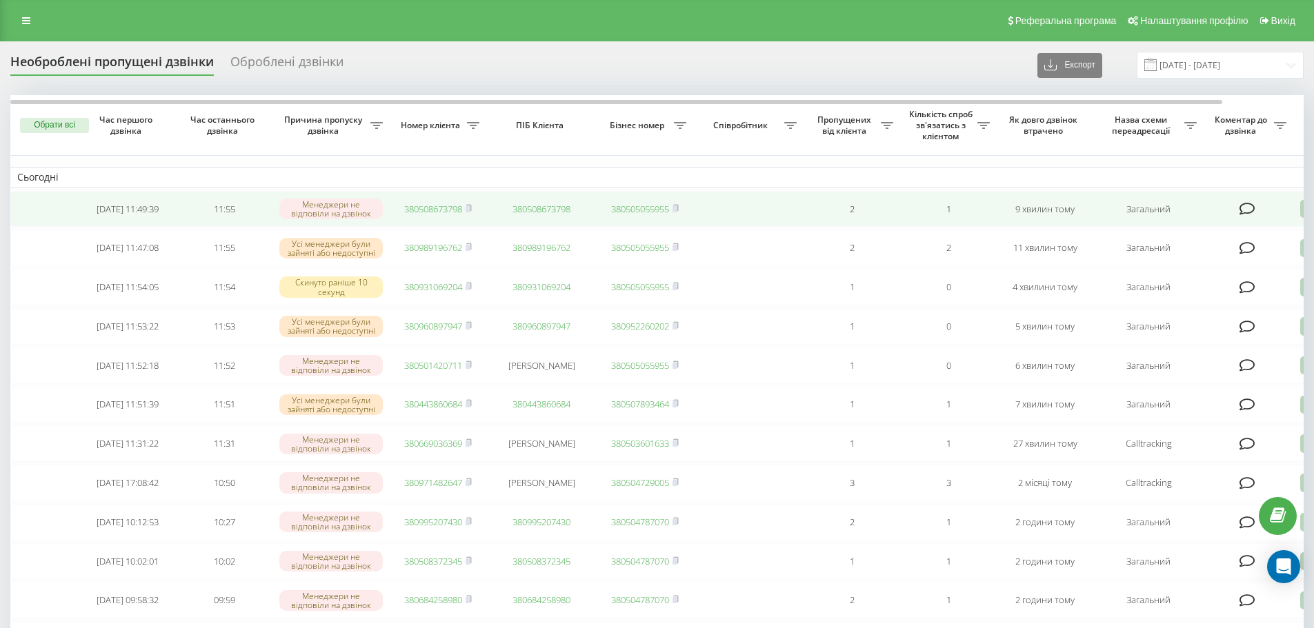
click at [429, 210] on link "380508673798" at bounding box center [433, 209] width 58 height 12
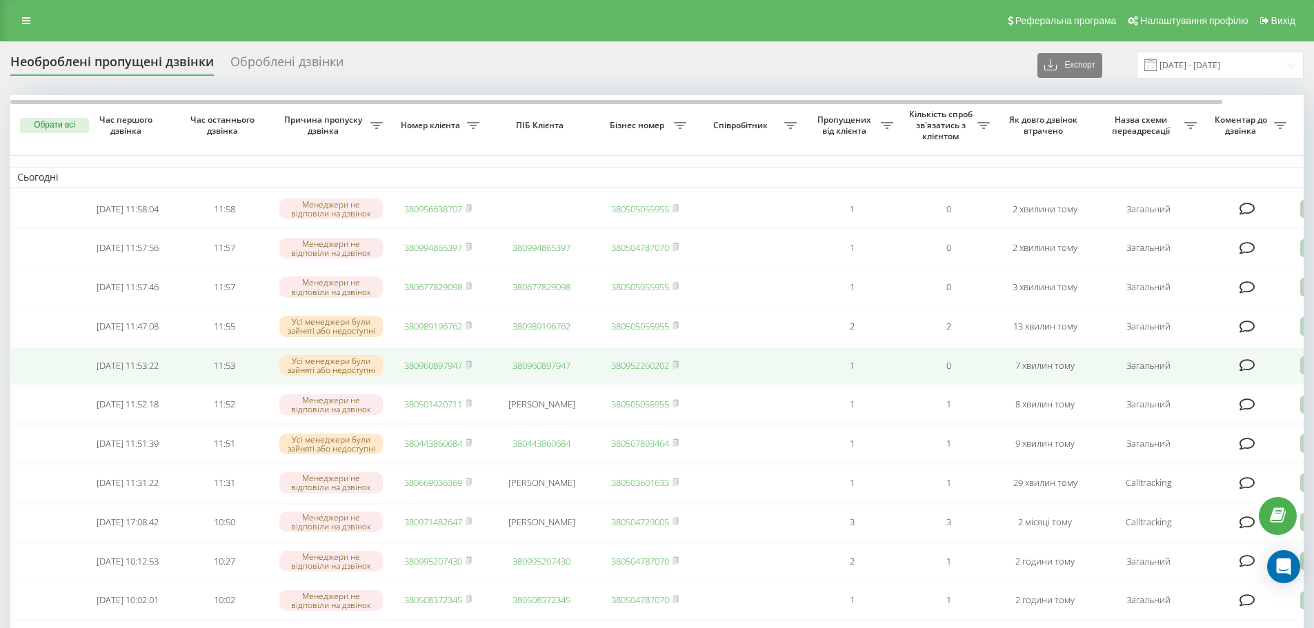
click at [450, 372] on link "380960897947" at bounding box center [433, 365] width 58 height 12
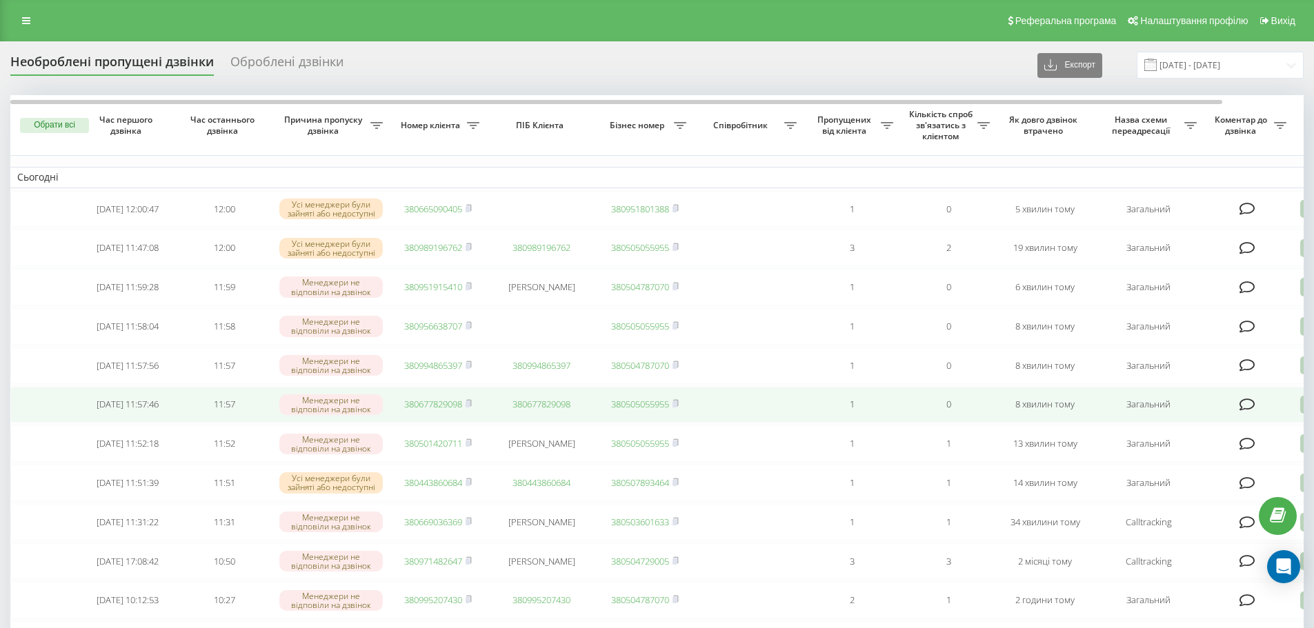
click at [429, 410] on link "380677829098" at bounding box center [433, 404] width 58 height 12
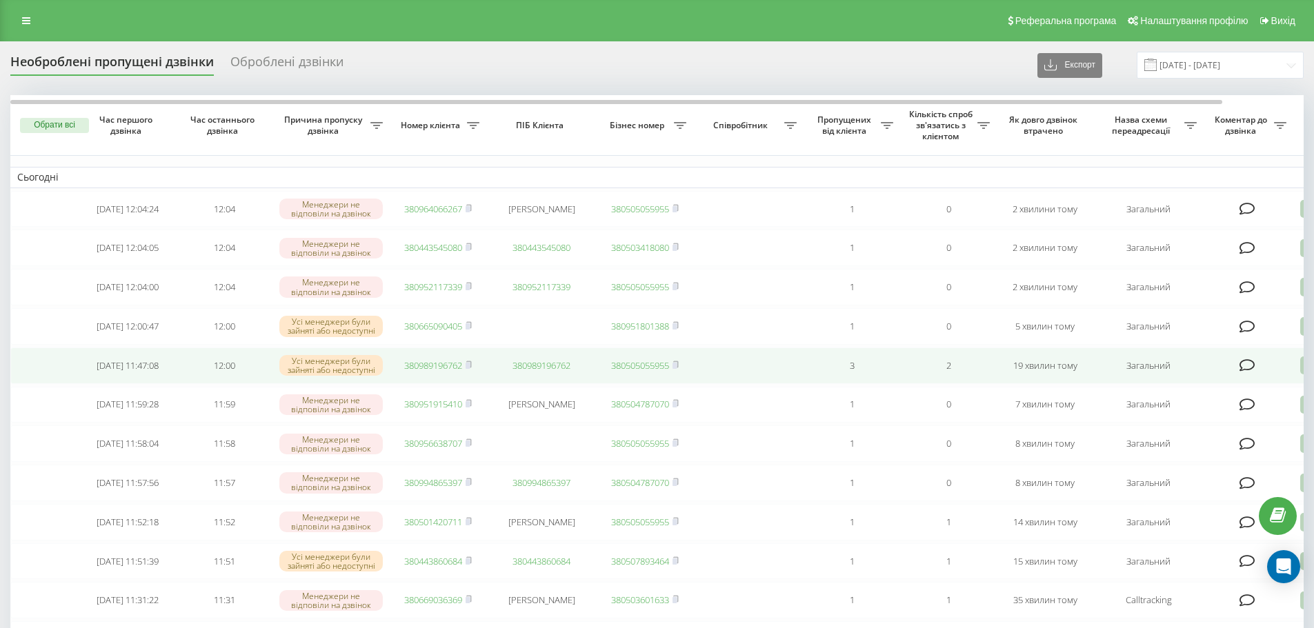
click at [432, 382] on td "380989196762" at bounding box center [438, 366] width 97 height 37
click at [434, 372] on link "380989196762" at bounding box center [433, 365] width 58 height 12
click at [427, 372] on link "380951915410" at bounding box center [433, 365] width 58 height 12
click at [441, 372] on link "380665090405" at bounding box center [433, 365] width 58 height 12
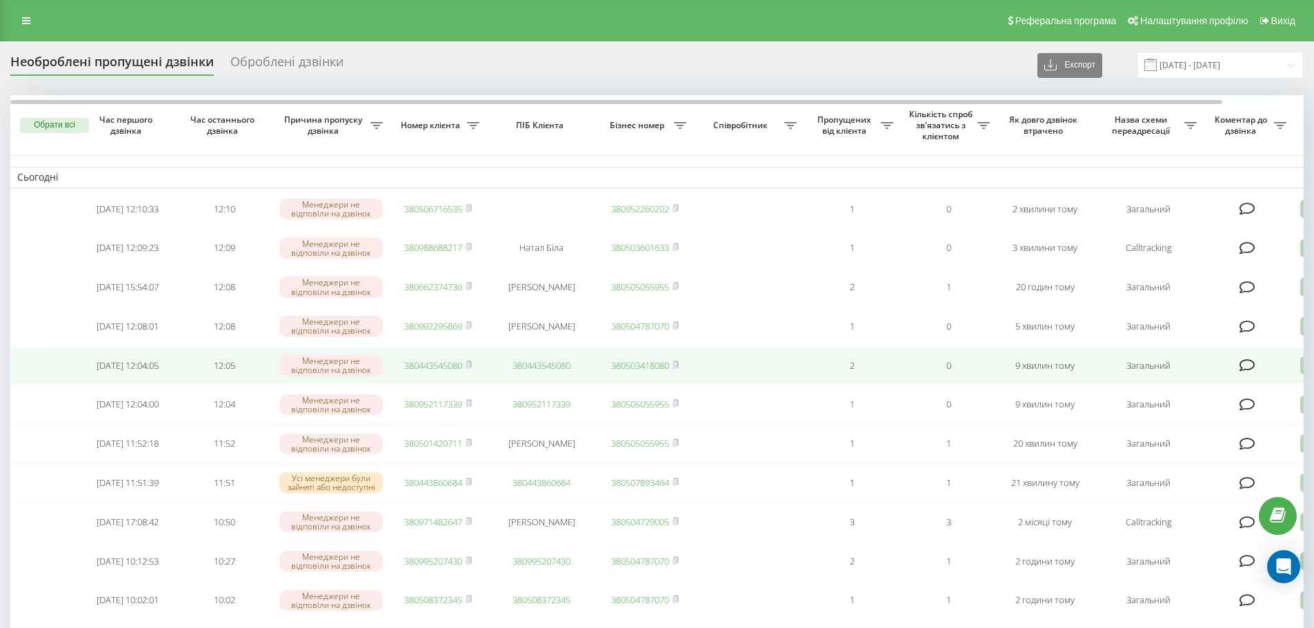
click at [430, 382] on td "380443545080" at bounding box center [438, 366] width 97 height 37
click at [435, 372] on link "380443545080" at bounding box center [433, 365] width 58 height 12
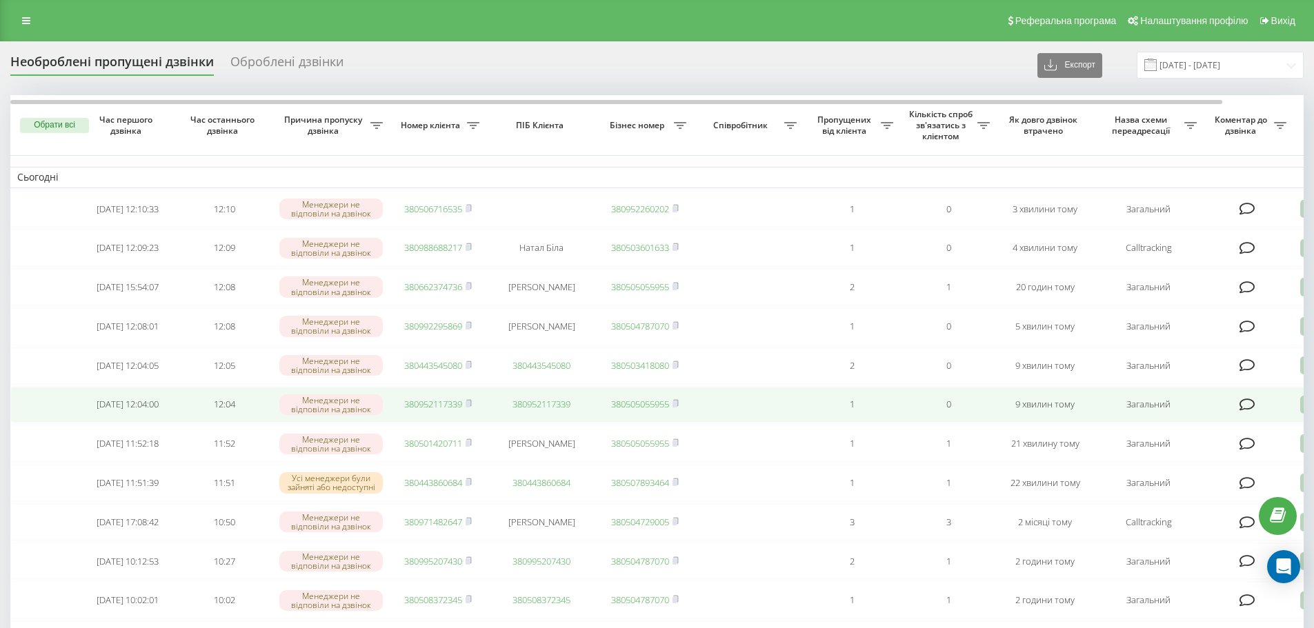
click at [417, 410] on link "380952117339" at bounding box center [433, 404] width 58 height 12
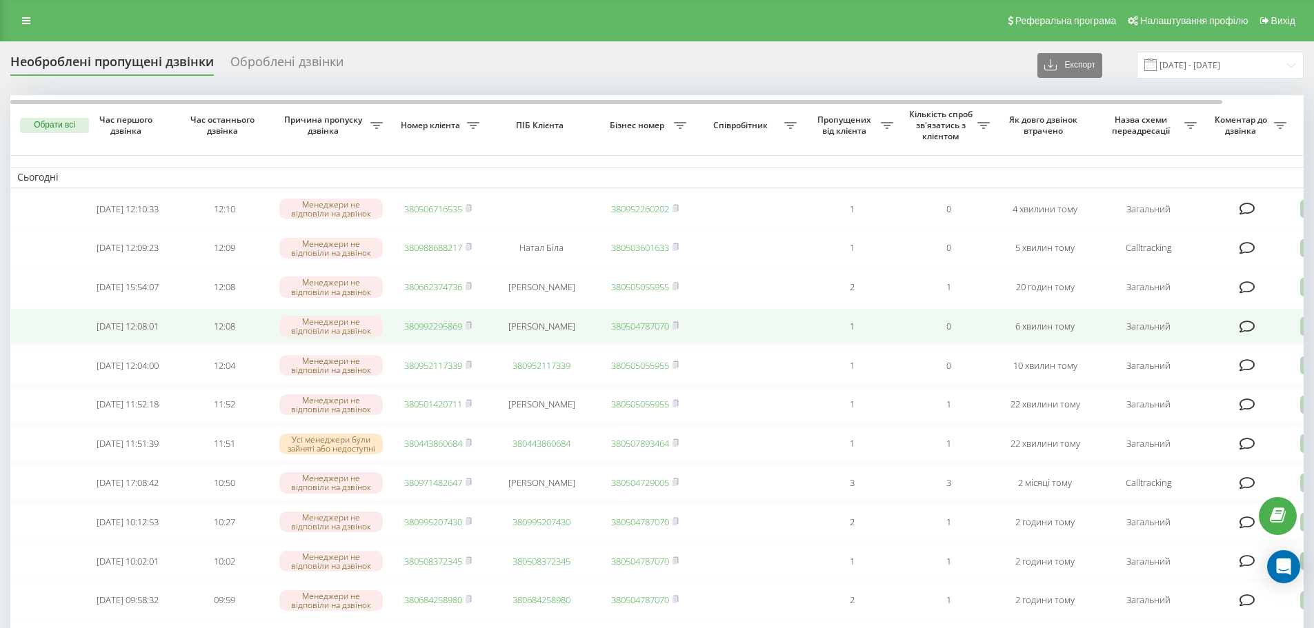
click at [446, 332] on link "380992295869" at bounding box center [433, 326] width 58 height 12
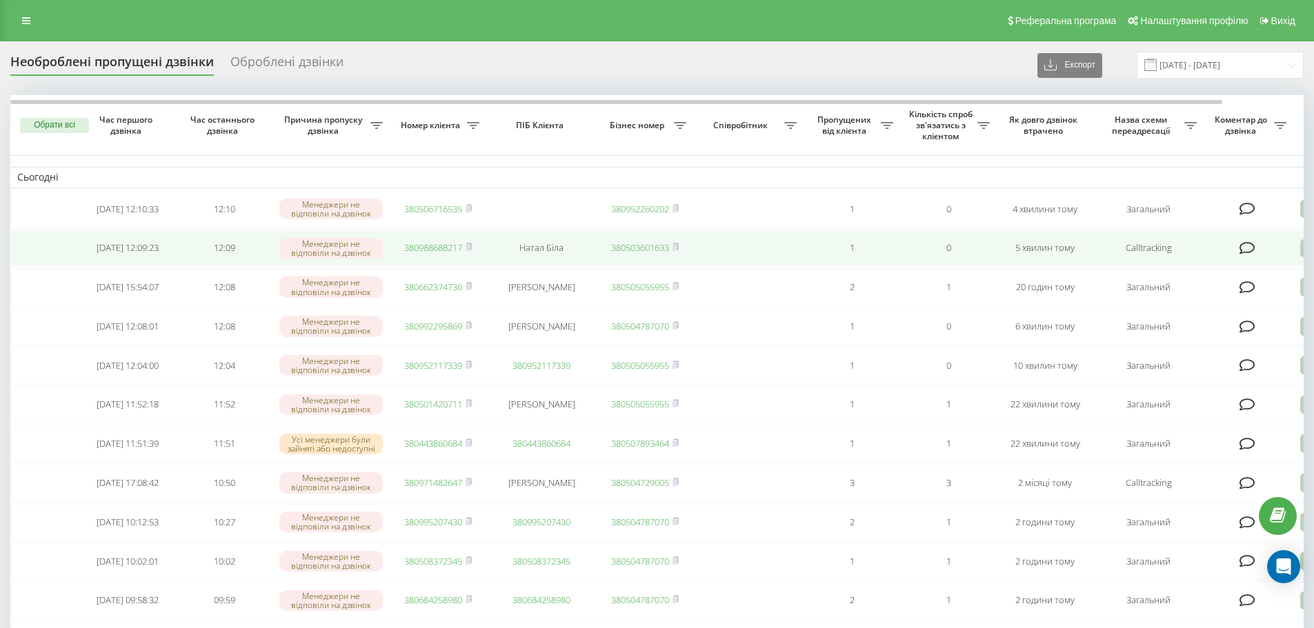
click at [431, 251] on link "380988688217" at bounding box center [433, 247] width 58 height 12
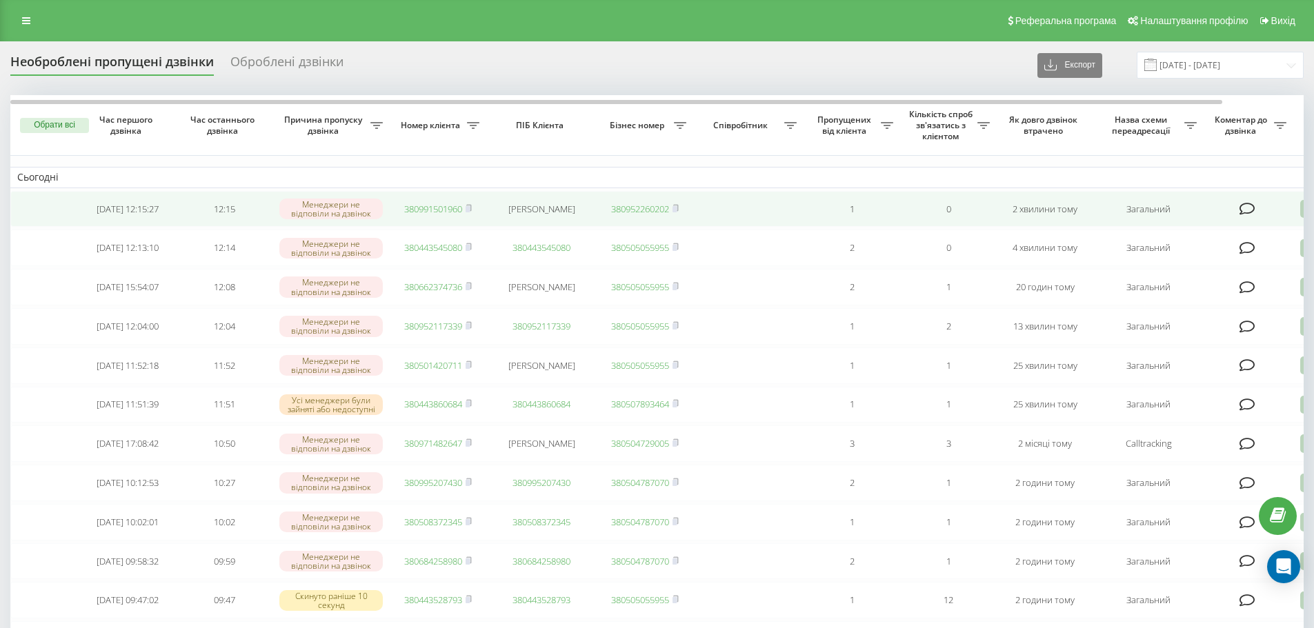
click at [430, 210] on link "380991501960" at bounding box center [433, 209] width 58 height 12
click at [430, 210] on link "380974684945" at bounding box center [433, 209] width 58 height 12
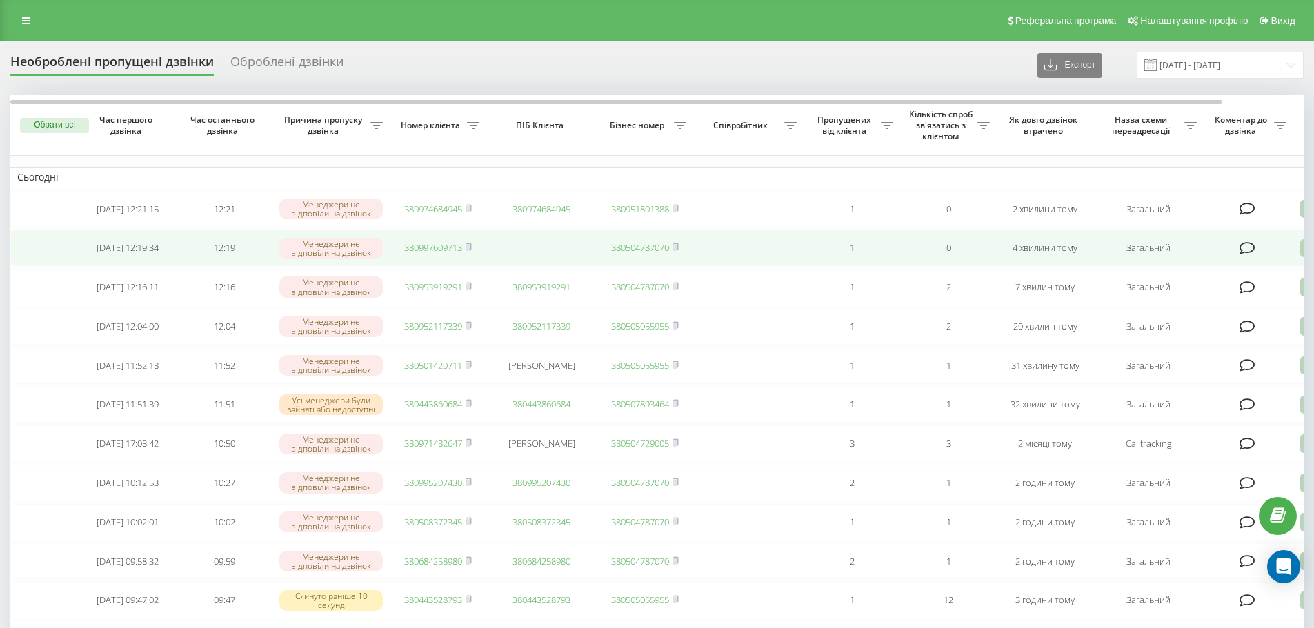
click at [428, 254] on link "380997609713" at bounding box center [433, 247] width 58 height 12
click at [420, 254] on link "380961476575" at bounding box center [433, 247] width 58 height 12
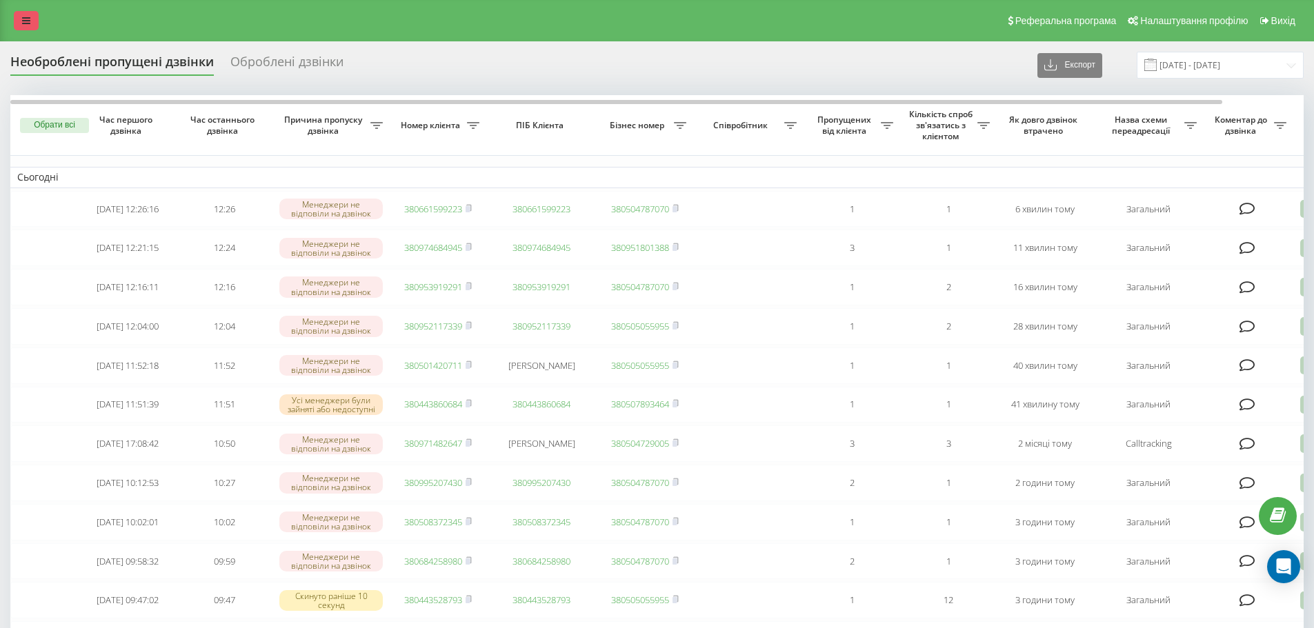
click at [31, 21] on link at bounding box center [26, 20] width 25 height 19
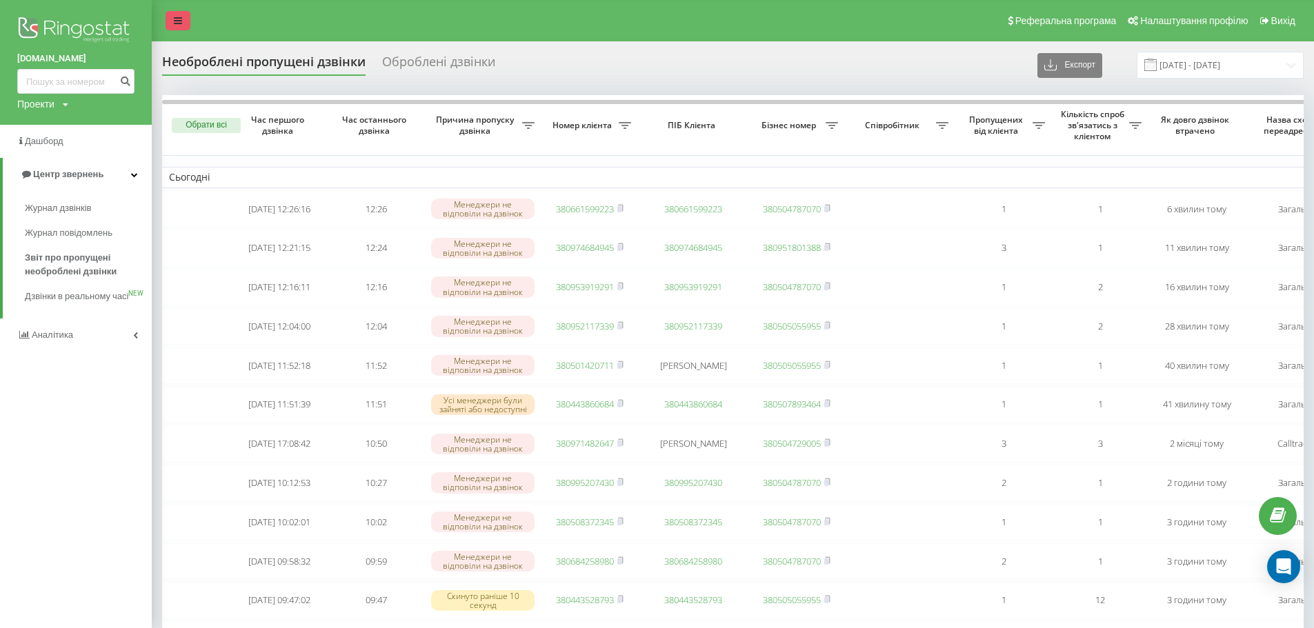
click at [168, 19] on link at bounding box center [178, 20] width 25 height 19
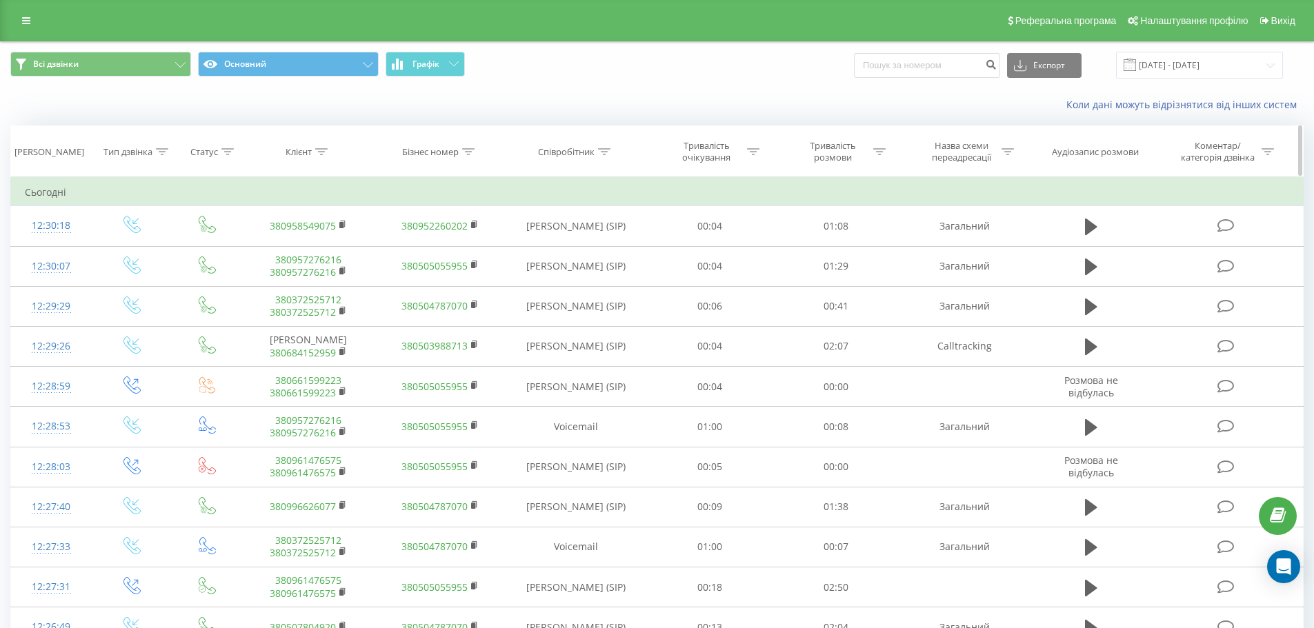
click at [574, 155] on div "Співробітник" at bounding box center [566, 152] width 57 height 12
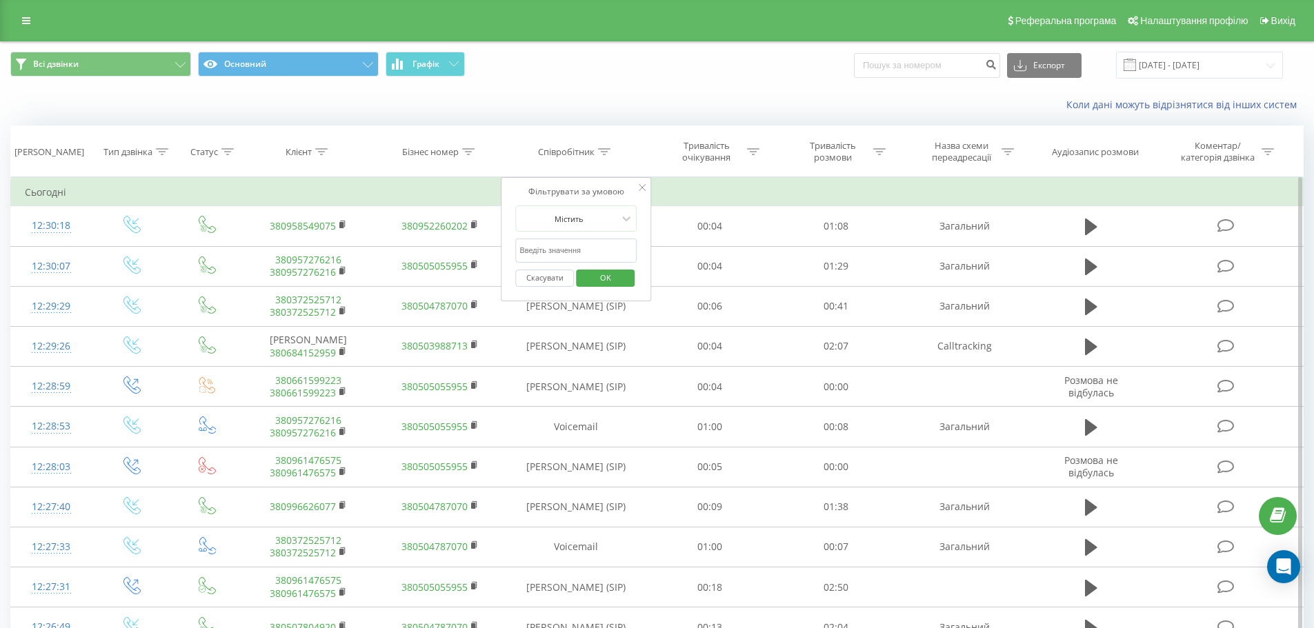
drag, startPoint x: 602, startPoint y: 250, endPoint x: 600, endPoint y: 263, distance: 13.3
click at [602, 250] on input "text" at bounding box center [575, 251] width 121 height 24
type input "Войчук"
click at [617, 277] on span "OK" at bounding box center [605, 277] width 39 height 21
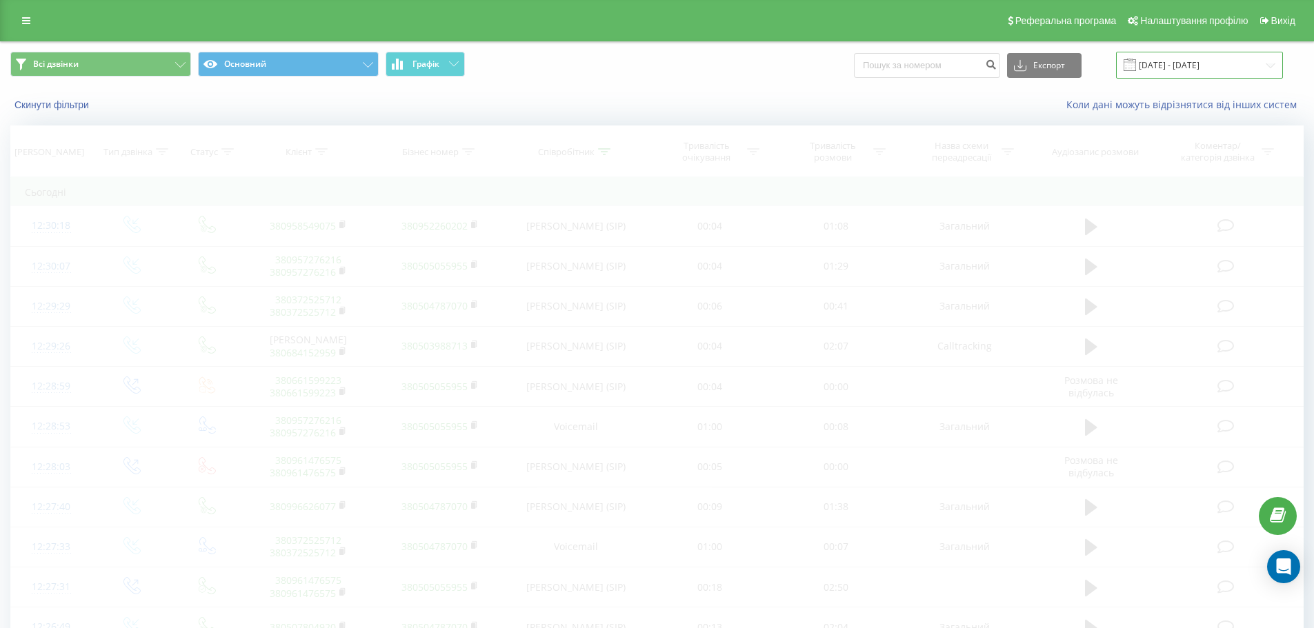
click at [1208, 72] on input "[DATE] - [DATE]" at bounding box center [1199, 65] width 167 height 27
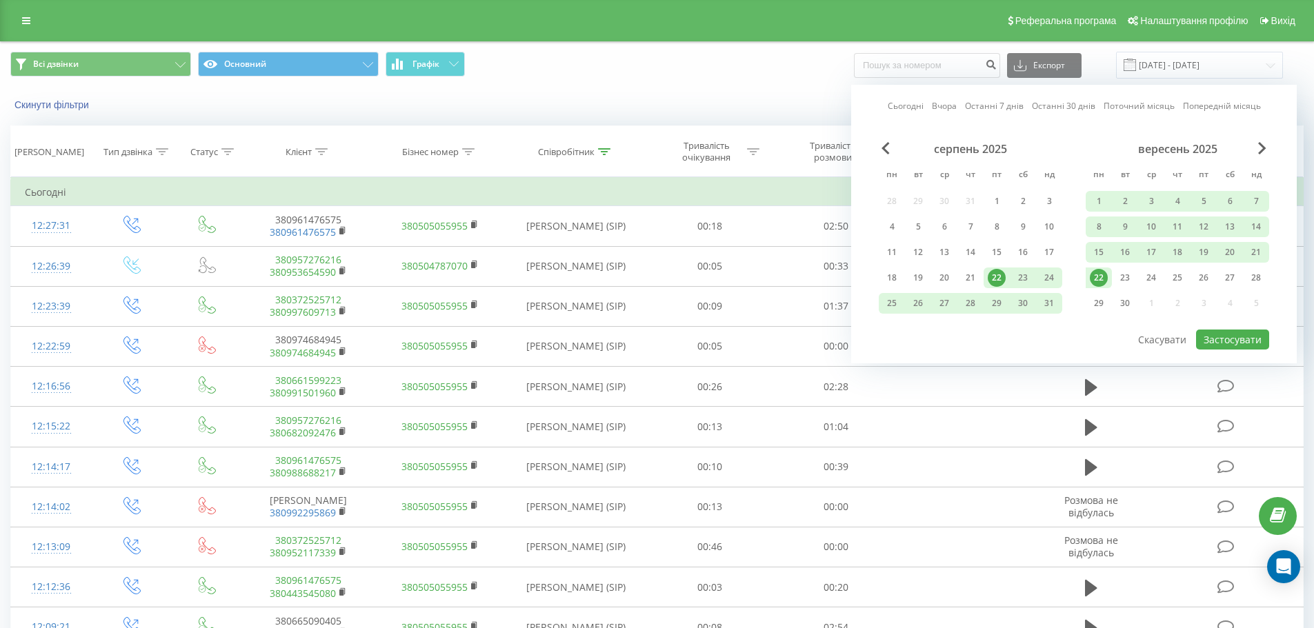
click at [1089, 284] on div "22" at bounding box center [1099, 278] width 26 height 21
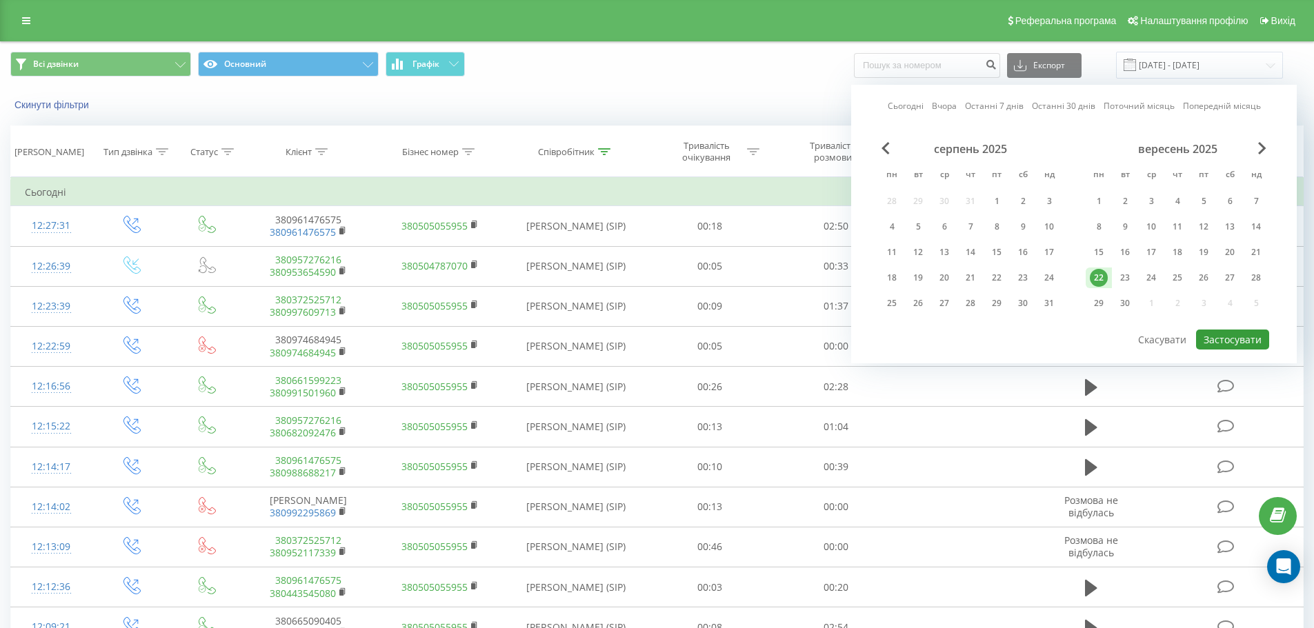
click at [1211, 341] on button "Застосувати" at bounding box center [1232, 340] width 73 height 20
type input "22.09.2025 - 22.09.2025"
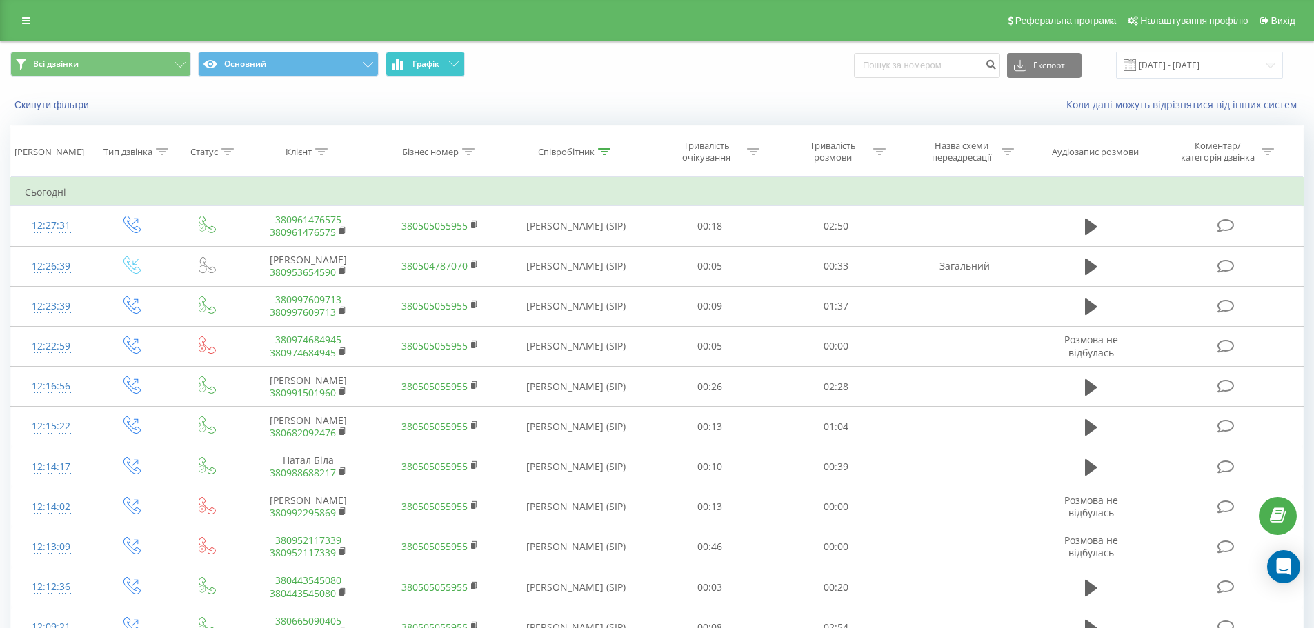
click at [431, 68] on span "Графік" at bounding box center [425, 64] width 27 height 10
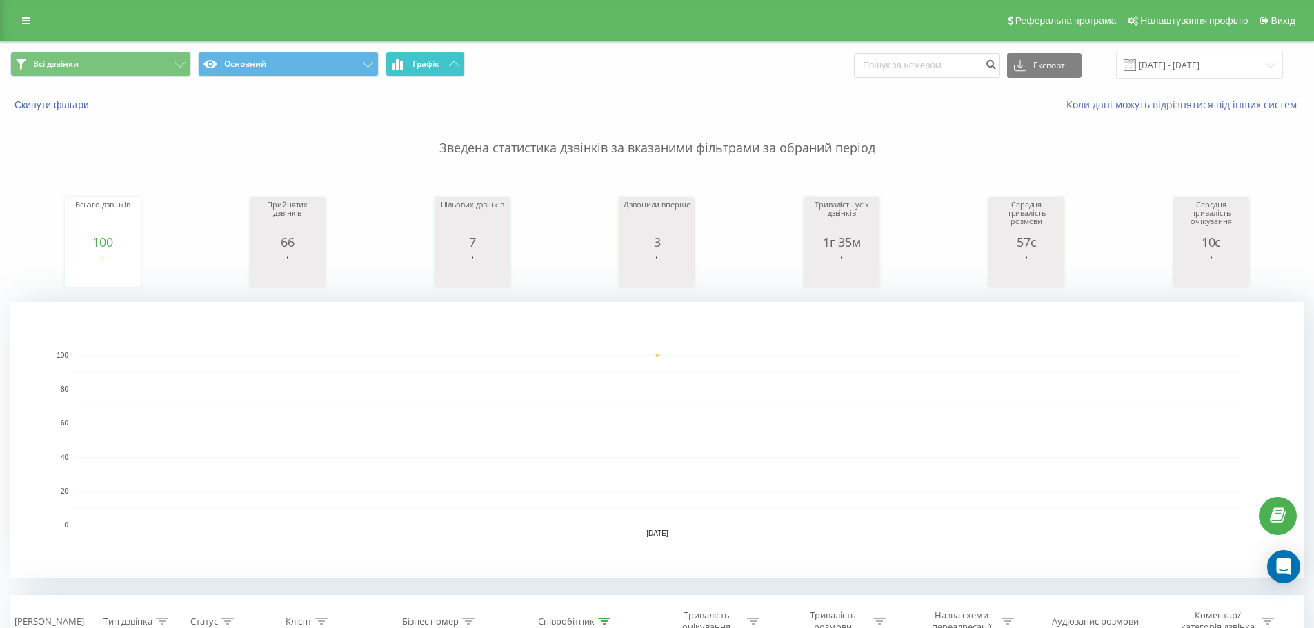
click at [437, 70] on button "Графік" at bounding box center [425, 64] width 79 height 25
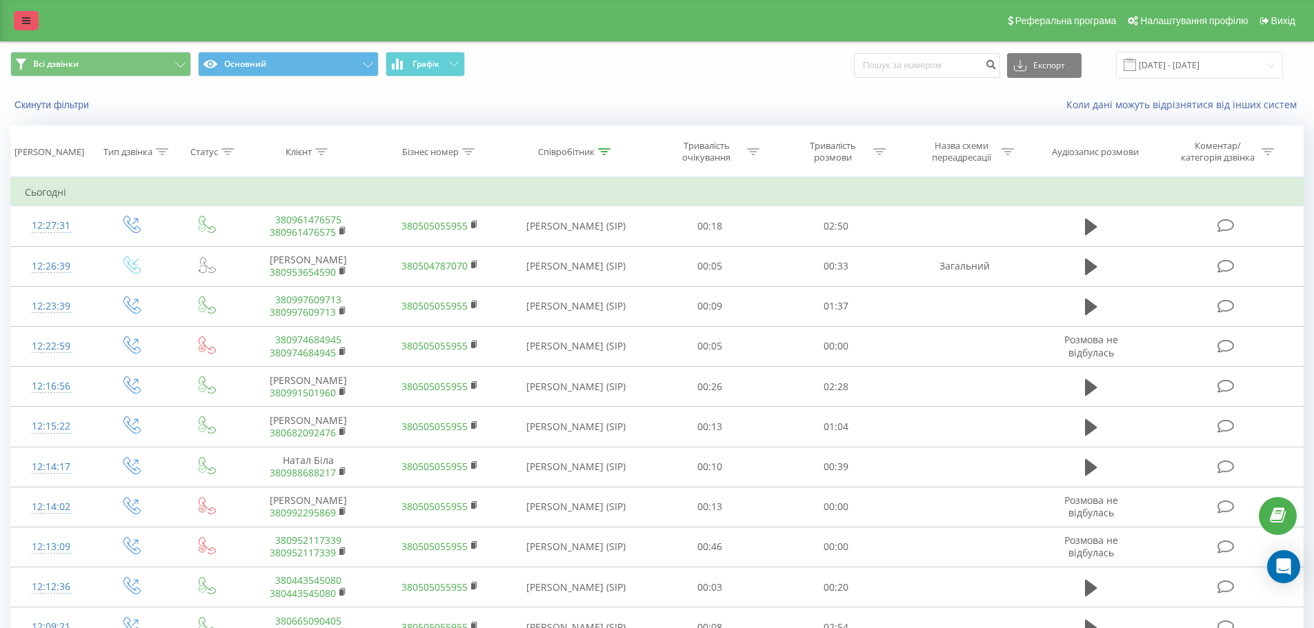
click at [28, 14] on link at bounding box center [26, 20] width 25 height 19
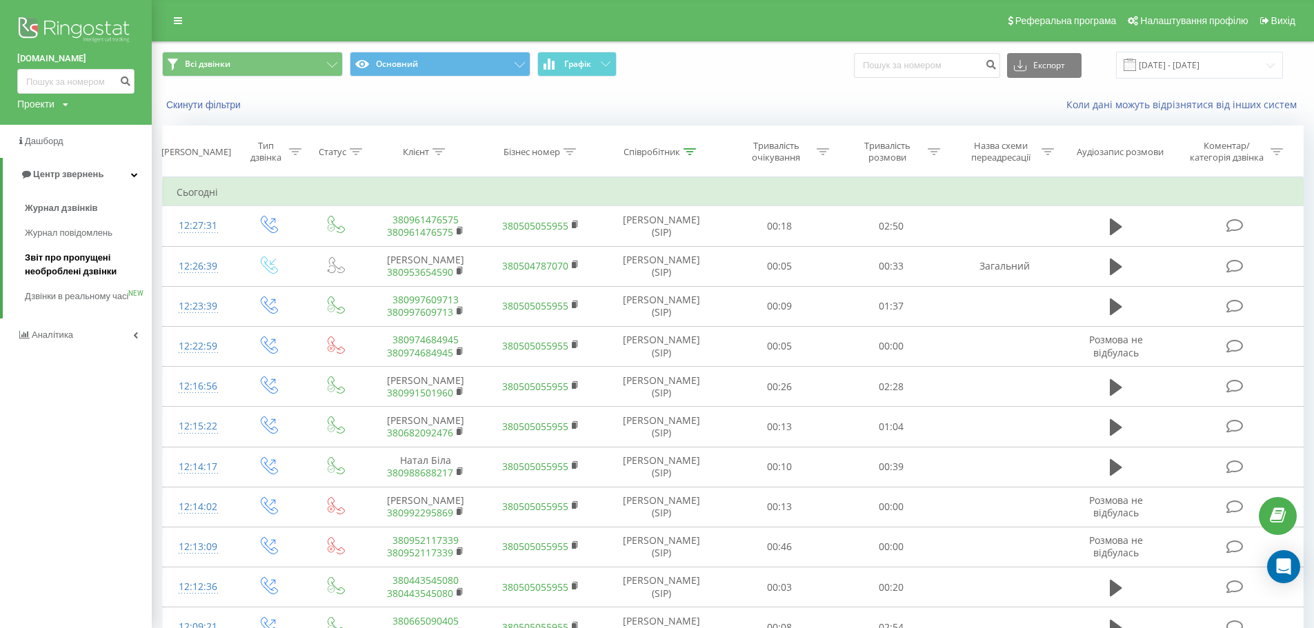
click at [103, 260] on span "Звіт про пропущені необроблені дзвінки" at bounding box center [85, 265] width 120 height 28
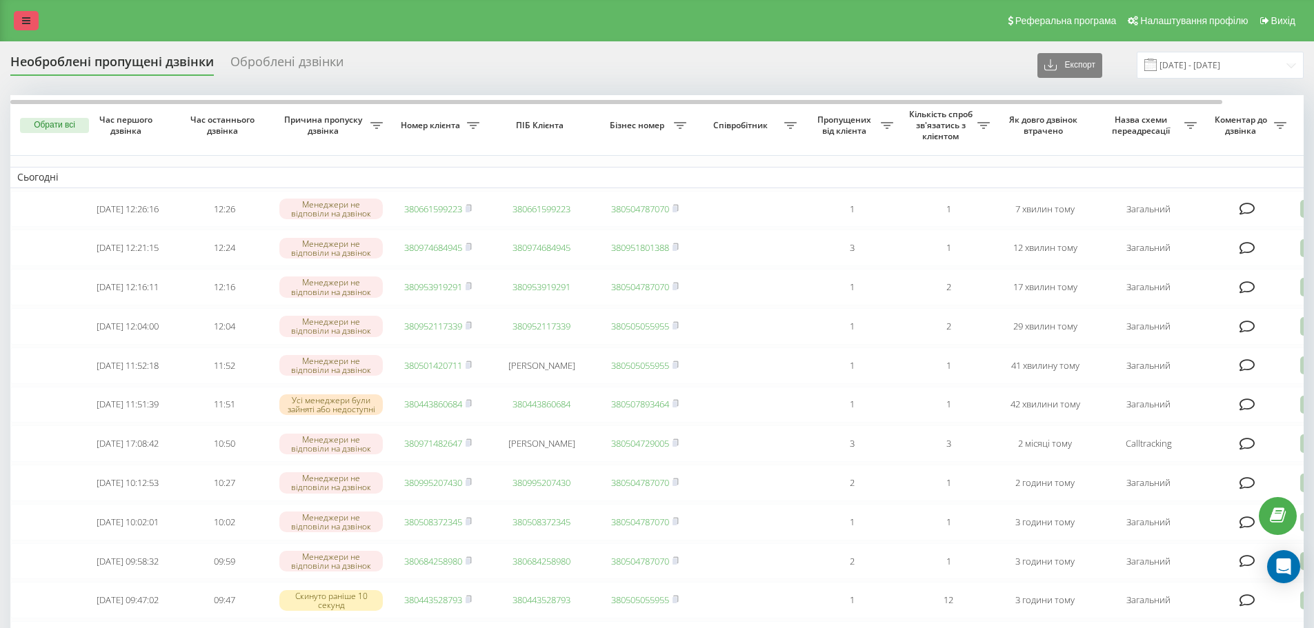
click at [32, 16] on link at bounding box center [26, 20] width 25 height 19
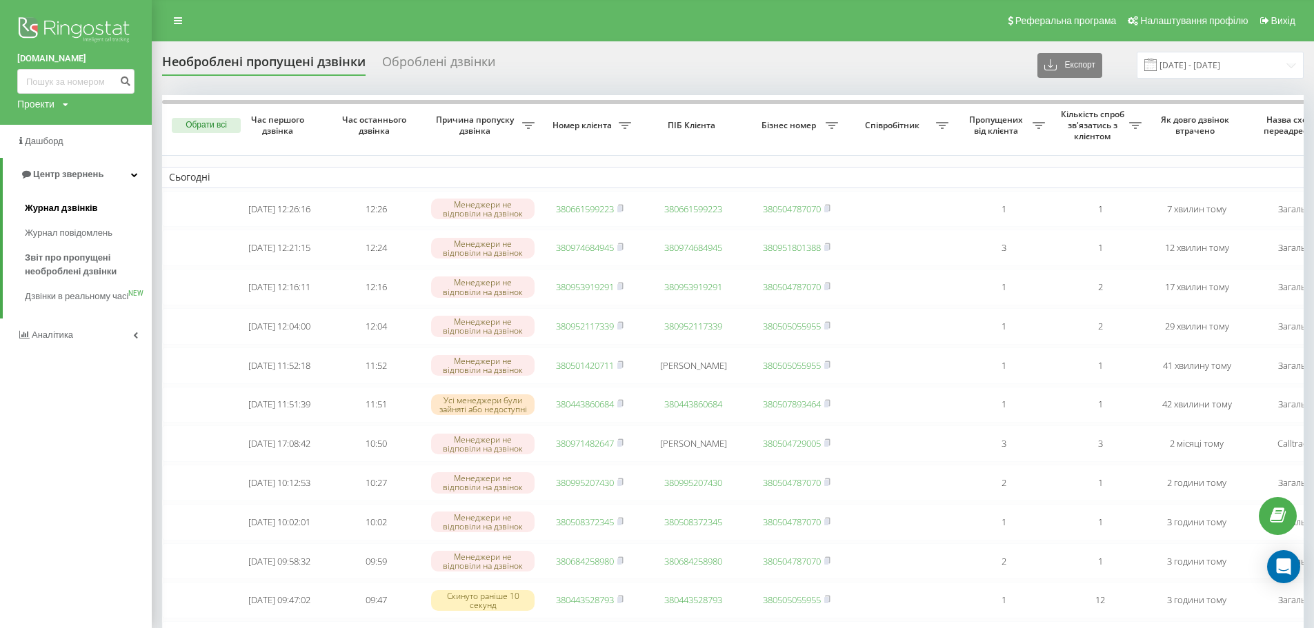
click at [64, 210] on span "Журнал дзвінків" at bounding box center [61, 208] width 73 height 14
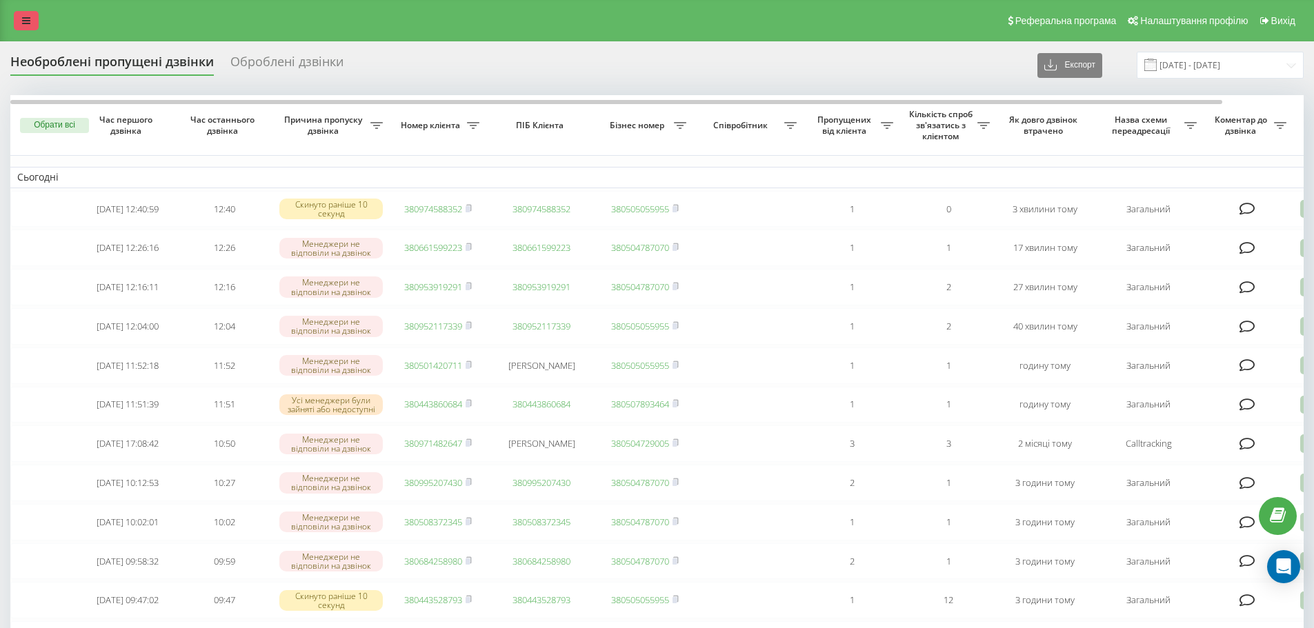
click at [29, 12] on link at bounding box center [26, 20] width 25 height 19
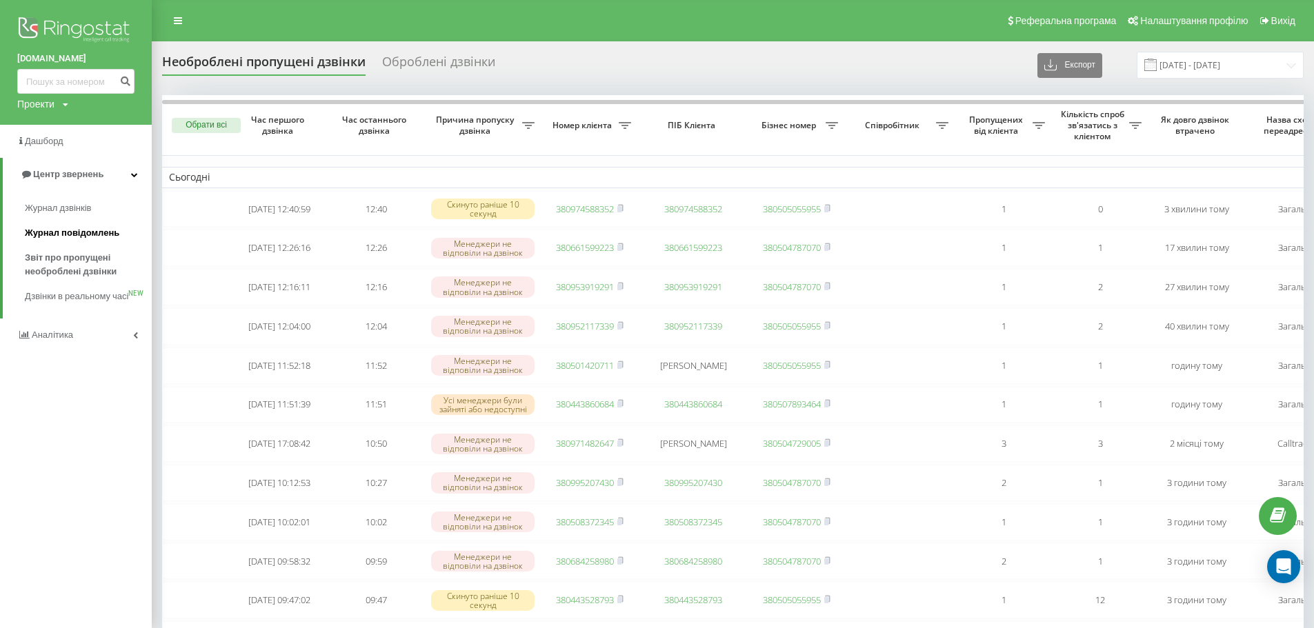
click at [57, 232] on span "Журнал повідомлень" at bounding box center [72, 233] width 94 height 14
click at [65, 214] on span "Журнал дзвінків" at bounding box center [61, 208] width 73 height 14
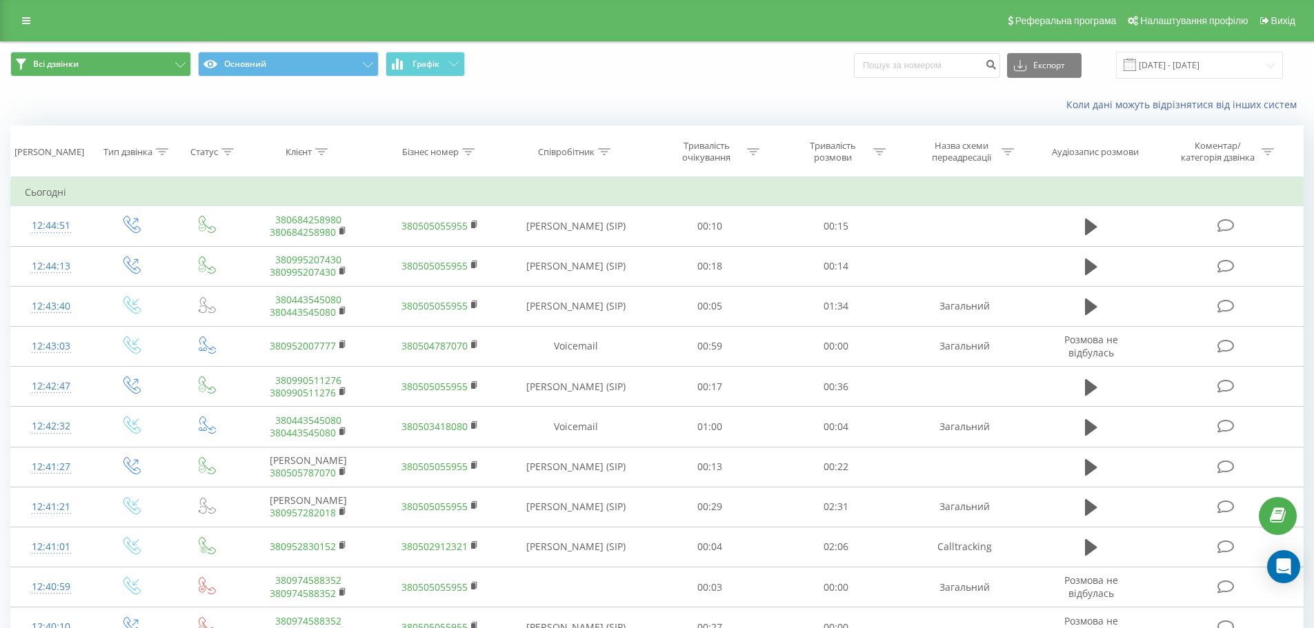
drag, startPoint x: 25, startPoint y: 17, endPoint x: 54, endPoint y: 64, distance: 56.1
click at [25, 17] on icon at bounding box center [26, 21] width 8 height 10
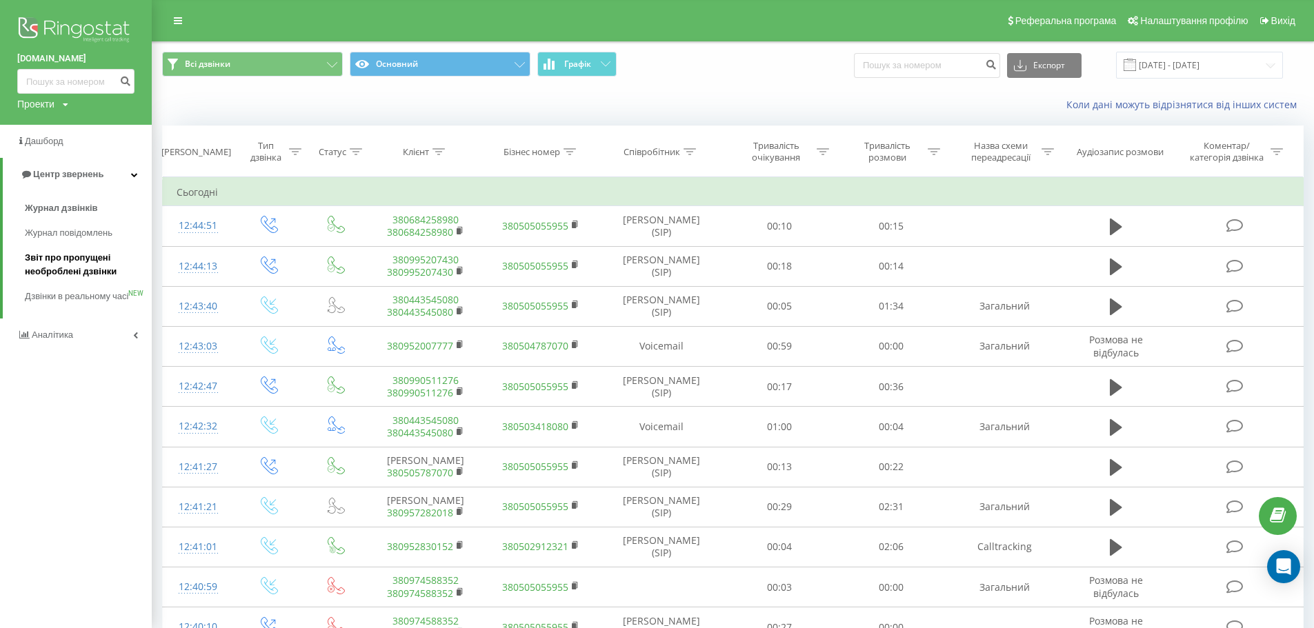
click at [57, 263] on span "Звіт про пропущені необроблені дзвінки" at bounding box center [85, 265] width 120 height 28
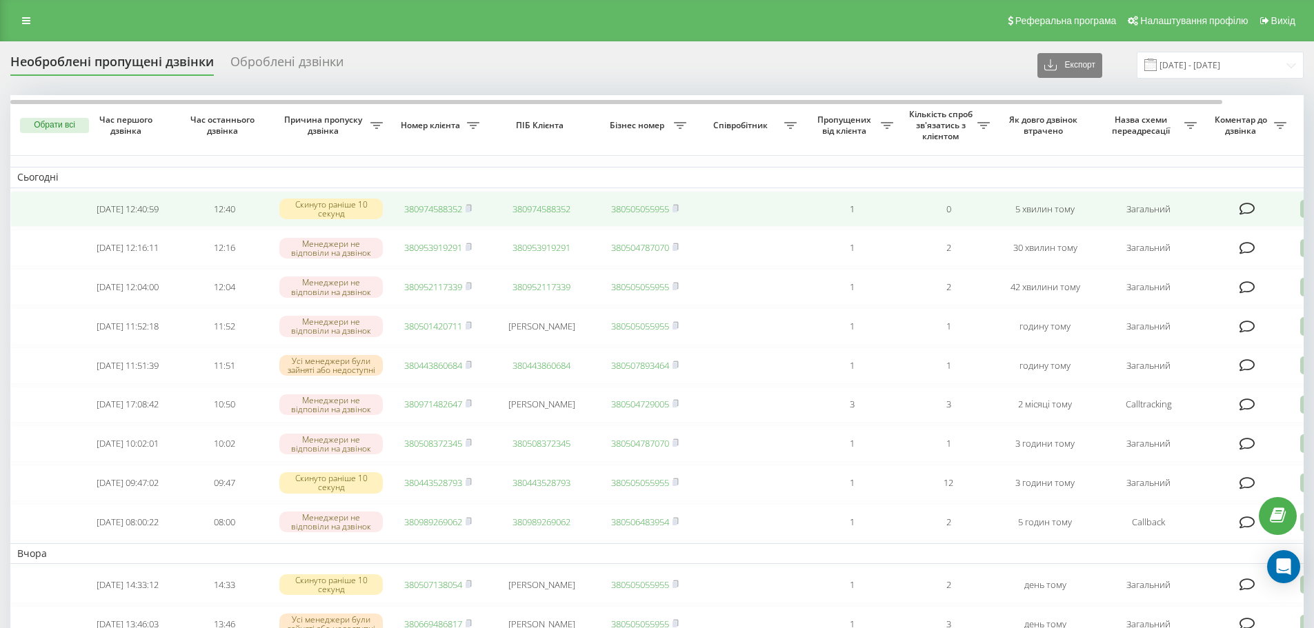
click at [439, 204] on link "380974588352" at bounding box center [433, 209] width 58 height 12
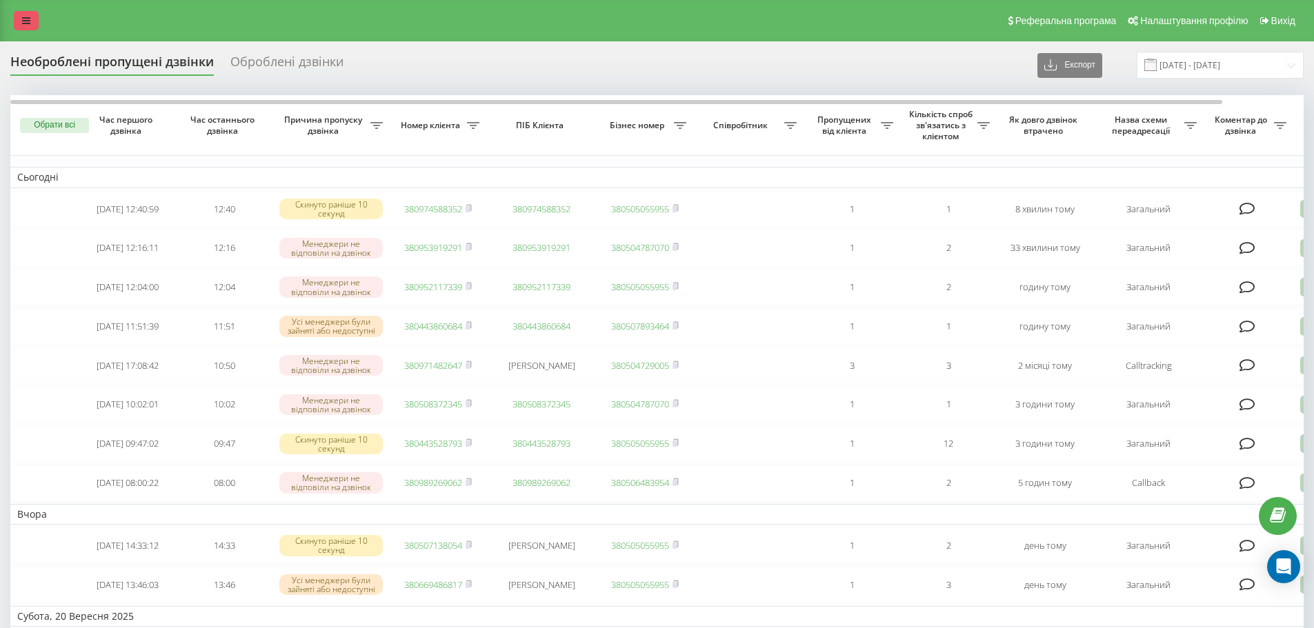
click at [31, 28] on link at bounding box center [26, 20] width 25 height 19
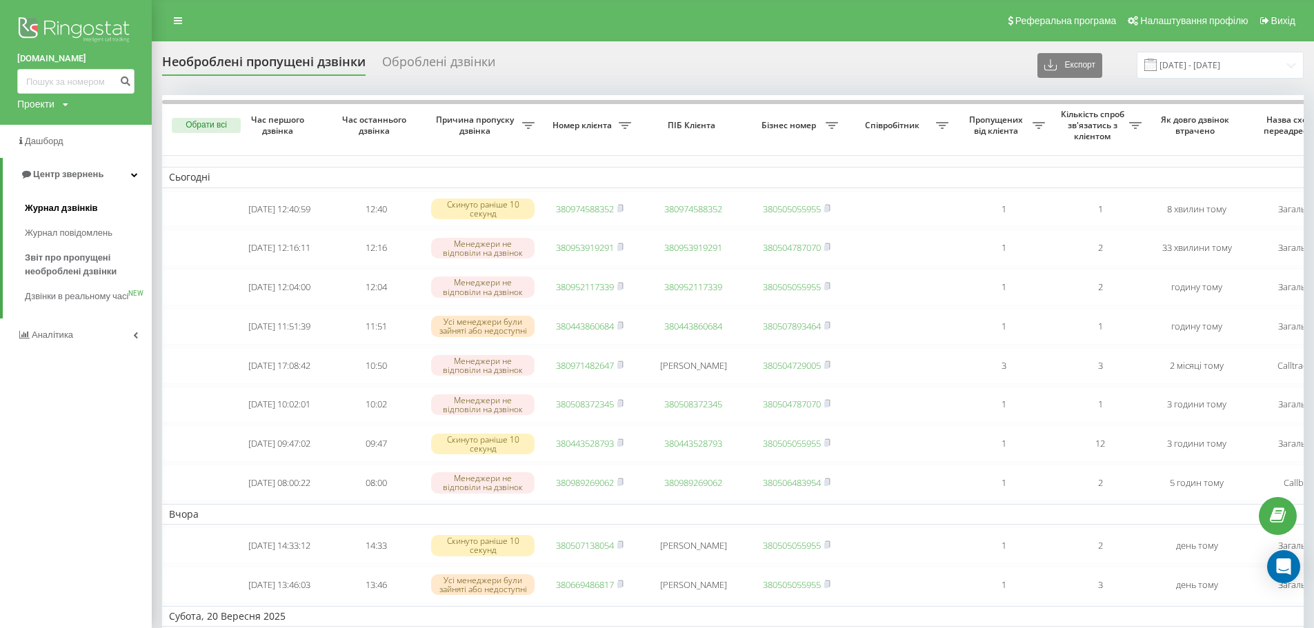
click at [67, 210] on span "Журнал дзвінків" at bounding box center [61, 208] width 73 height 14
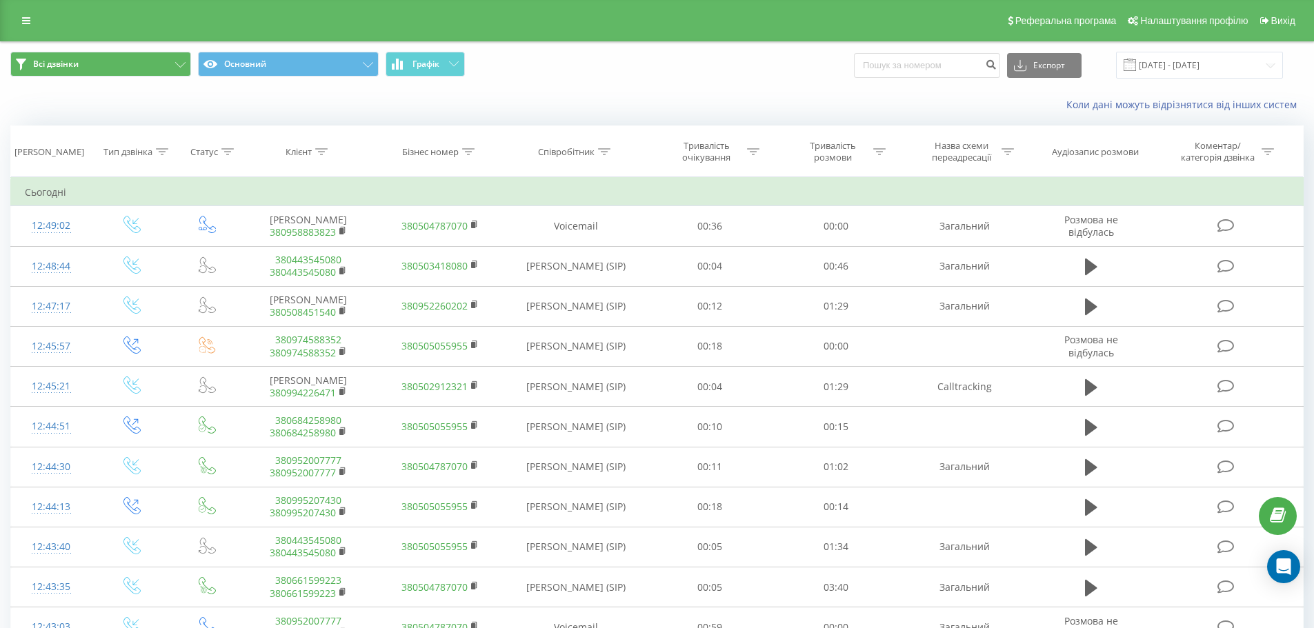
drag, startPoint x: 19, startPoint y: 14, endPoint x: 53, endPoint y: 64, distance: 60.5
click at [19, 14] on link at bounding box center [26, 20] width 25 height 19
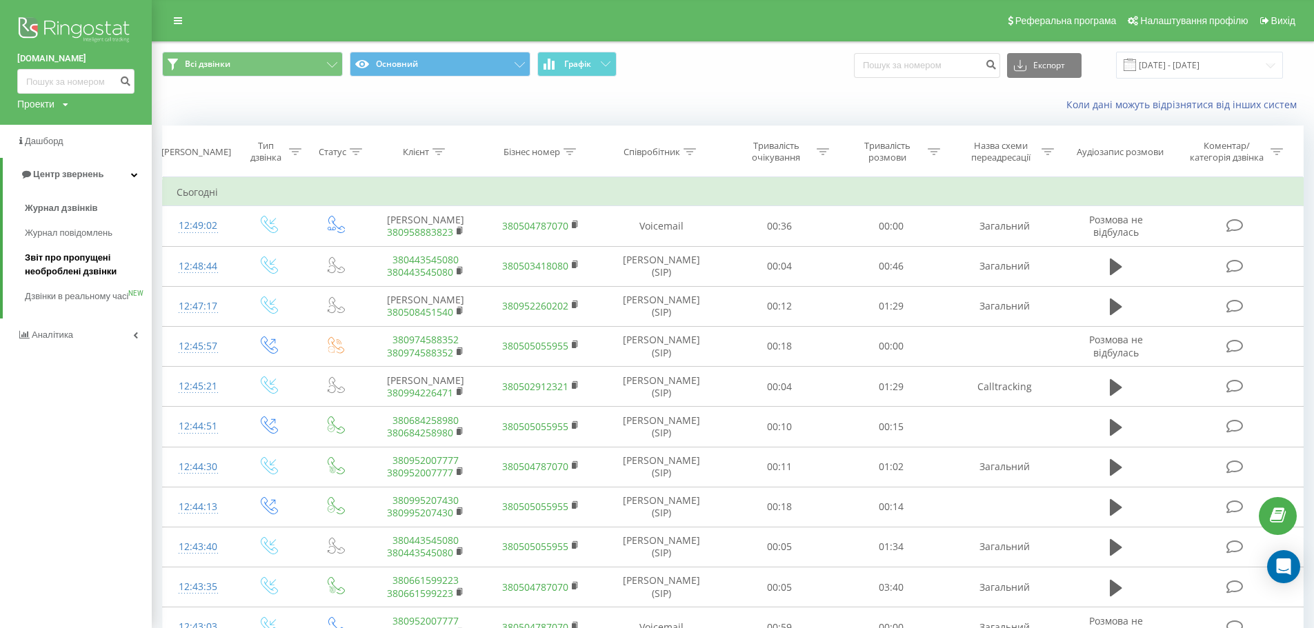
click at [65, 266] on span "Звіт про пропущені необроблені дзвінки" at bounding box center [85, 265] width 120 height 28
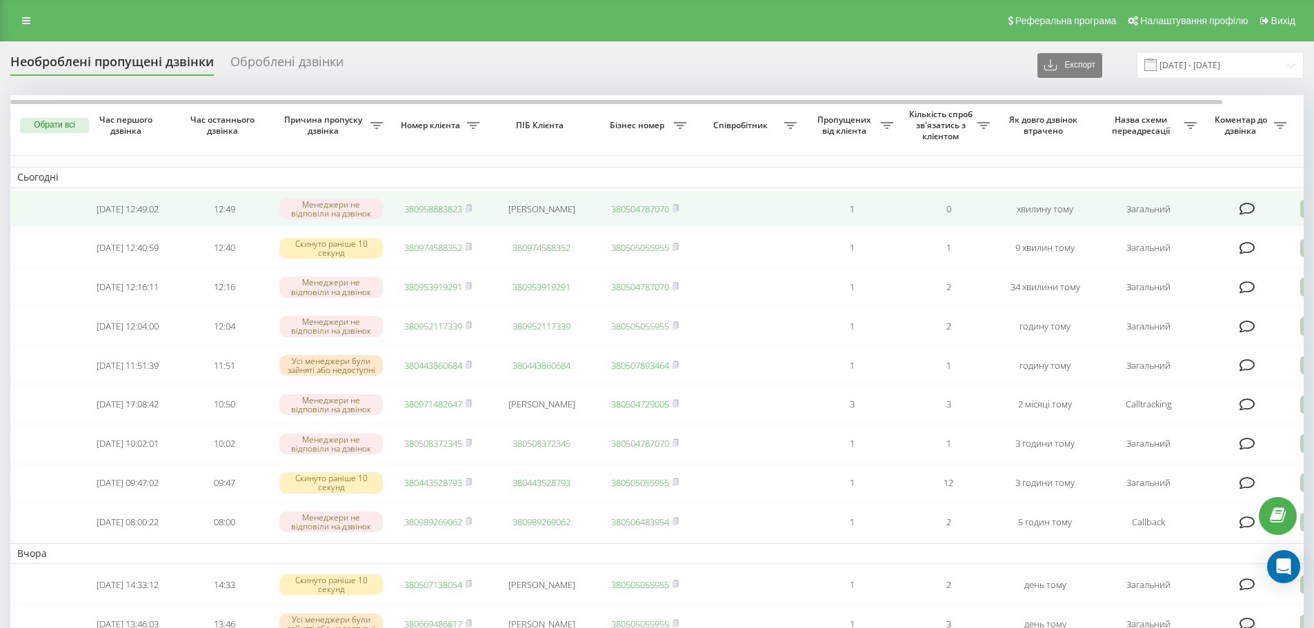
click at [443, 208] on link "380958883823" at bounding box center [433, 209] width 58 height 12
click at [407, 209] on link "380980386489" at bounding box center [433, 209] width 58 height 12
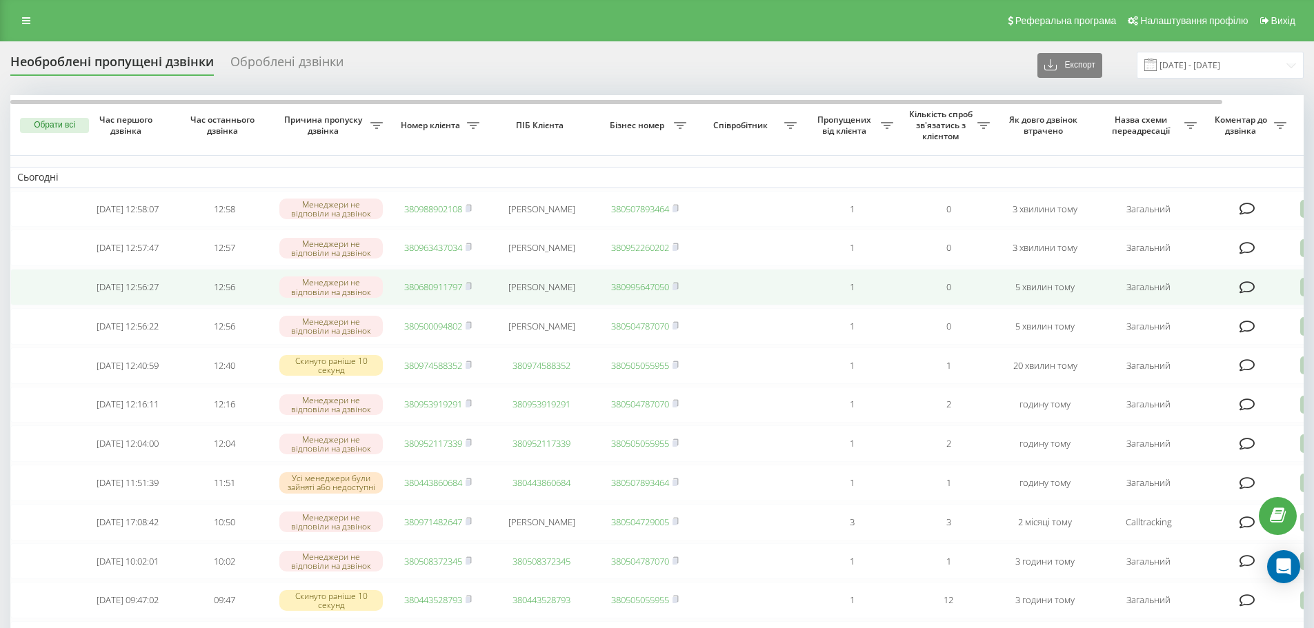
click at [423, 293] on link "380680911797" at bounding box center [433, 287] width 58 height 12
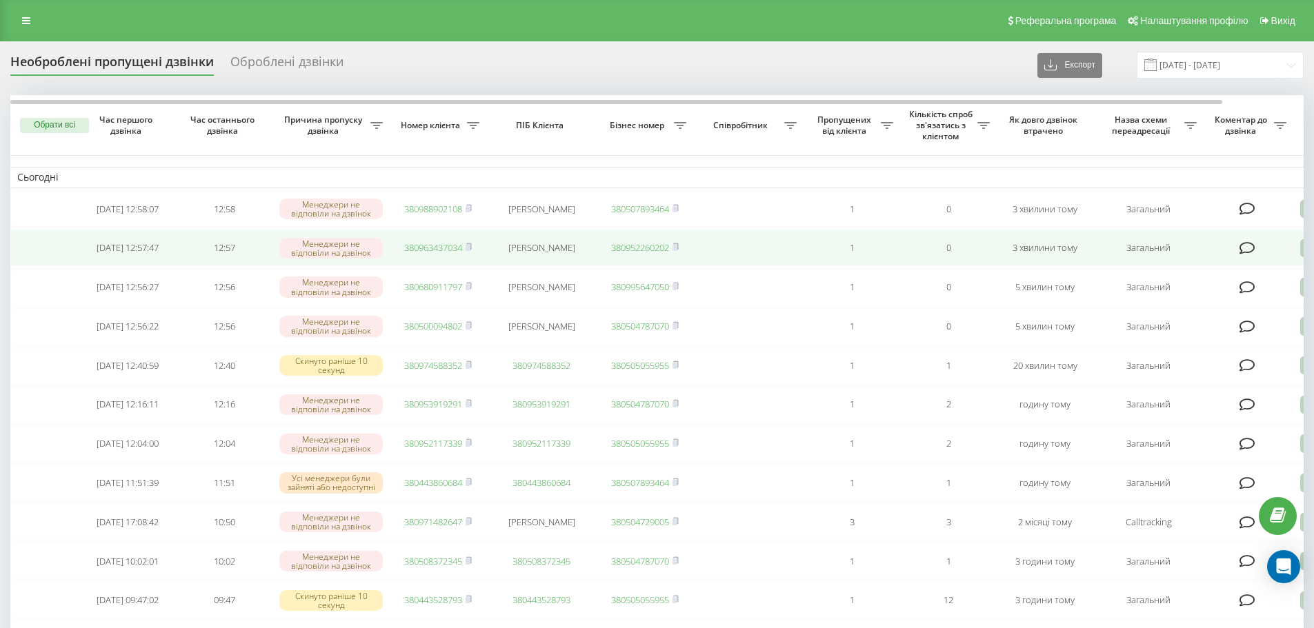
click at [431, 254] on link "380963437034" at bounding box center [433, 247] width 58 height 12
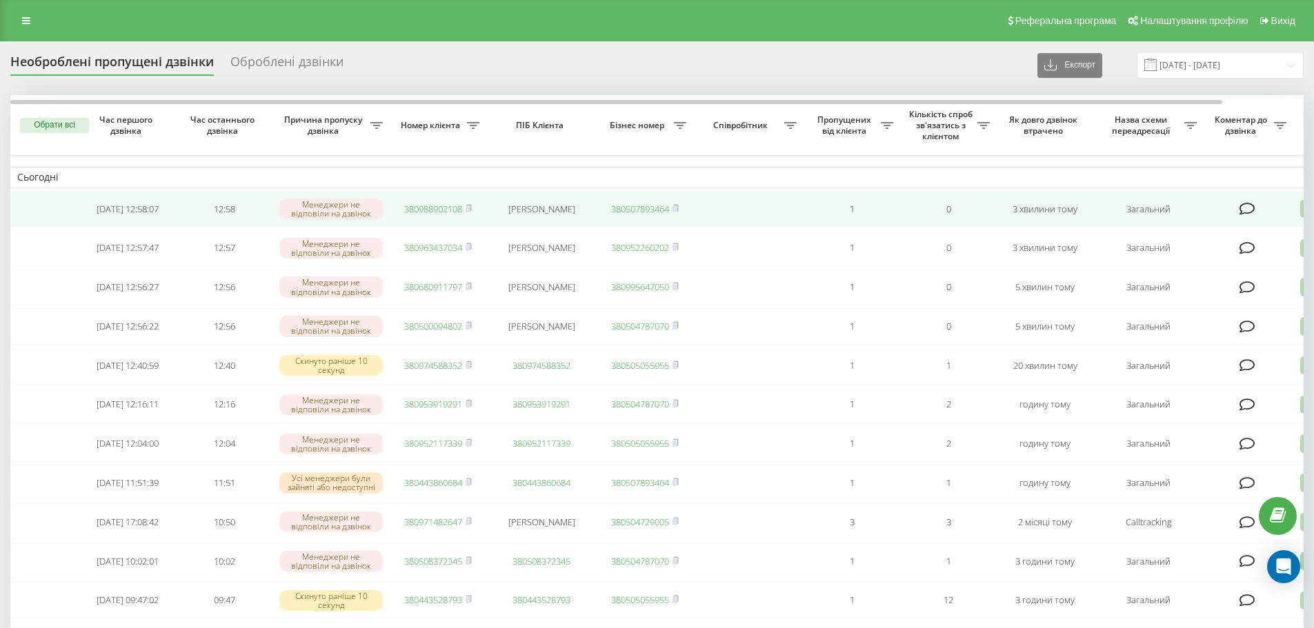
click at [429, 209] on link "380988902108" at bounding box center [433, 209] width 58 height 12
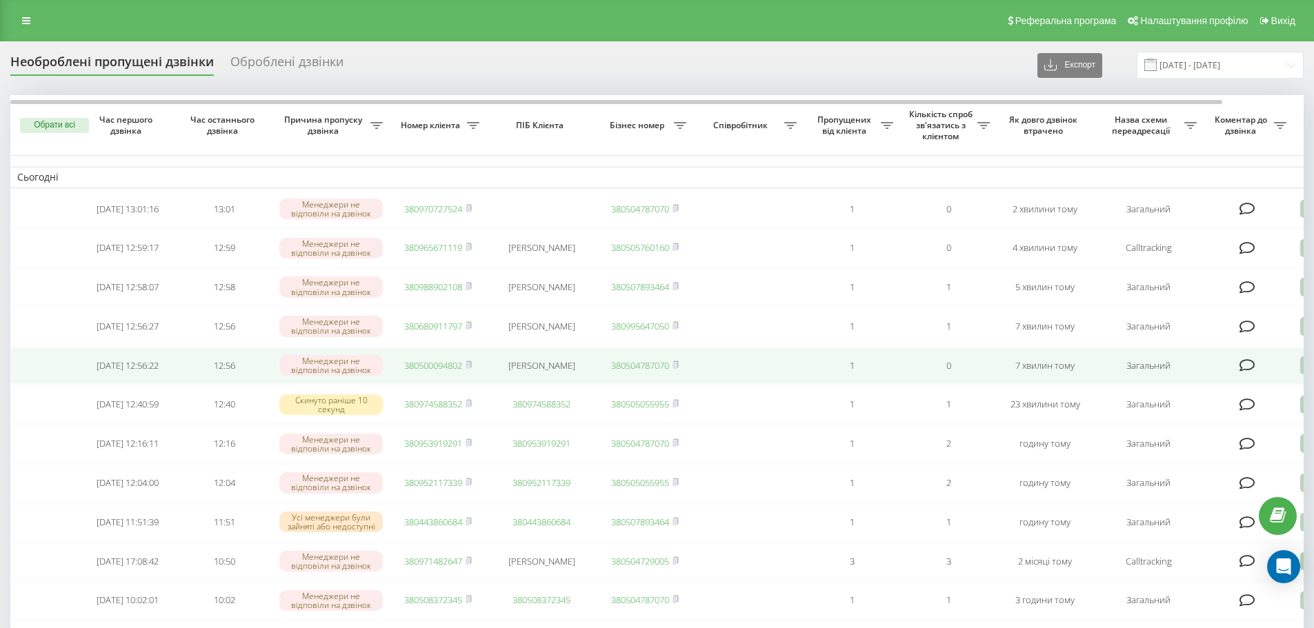
click at [448, 372] on link "380500094802" at bounding box center [433, 365] width 58 height 12
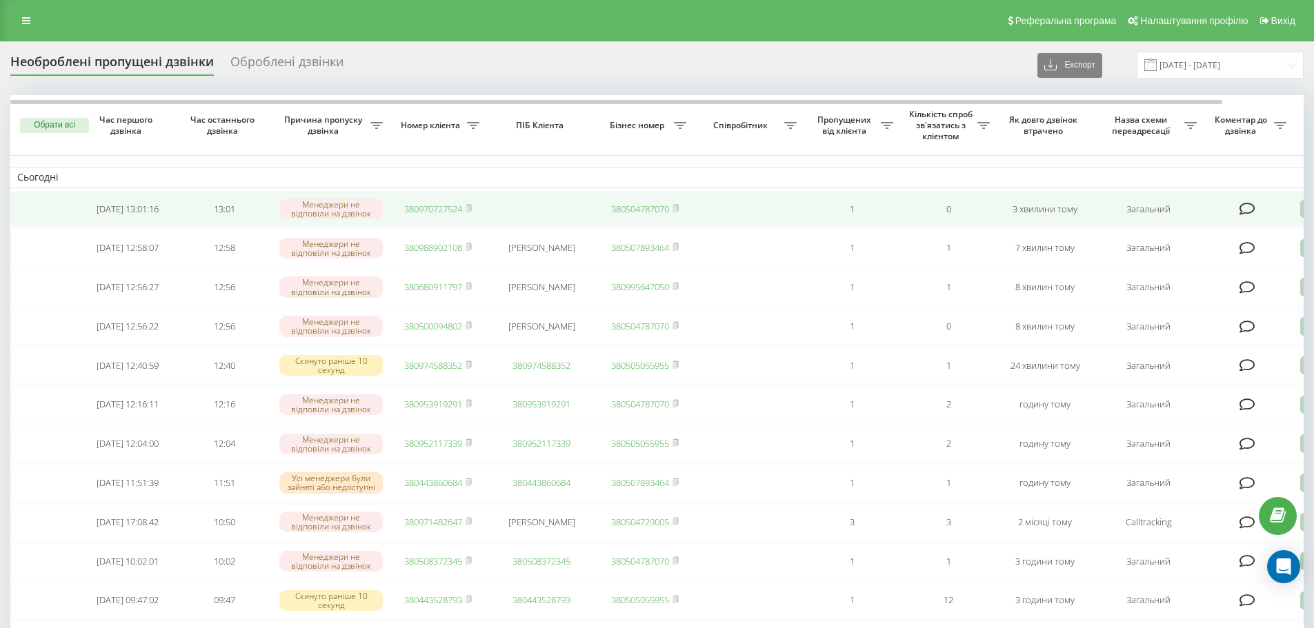
click at [433, 212] on link "380970727524" at bounding box center [433, 209] width 58 height 12
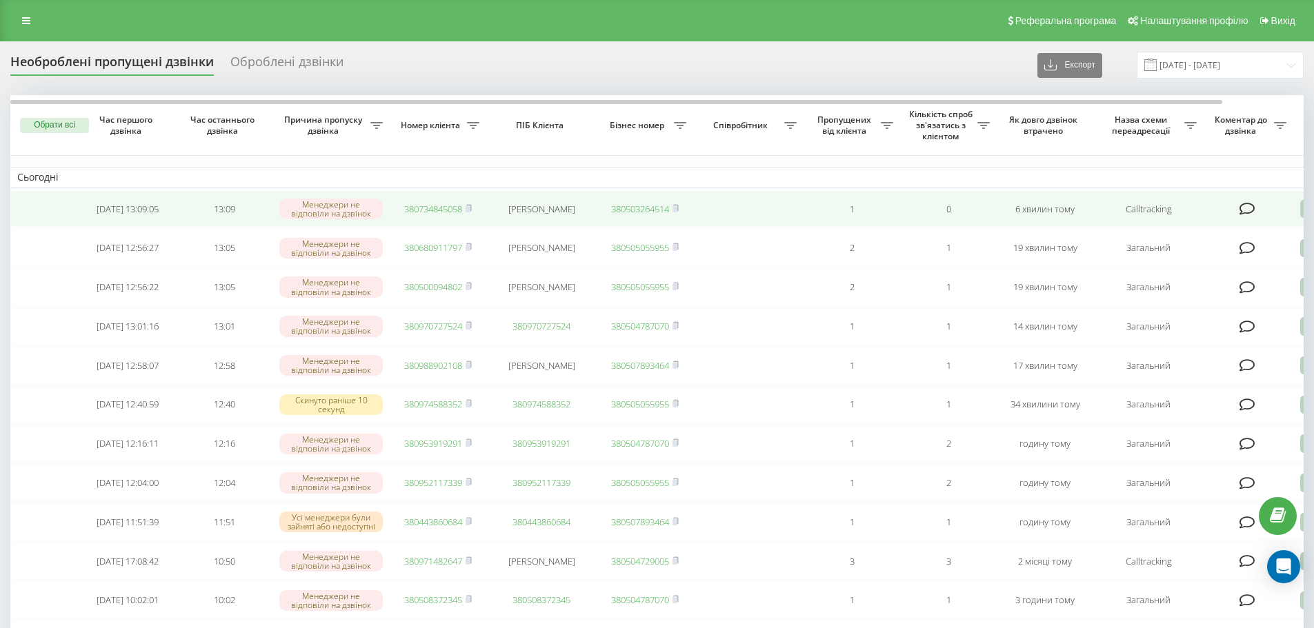
click at [423, 208] on link "380734845058" at bounding box center [433, 209] width 58 height 12
